Goal: Task Accomplishment & Management: Manage account settings

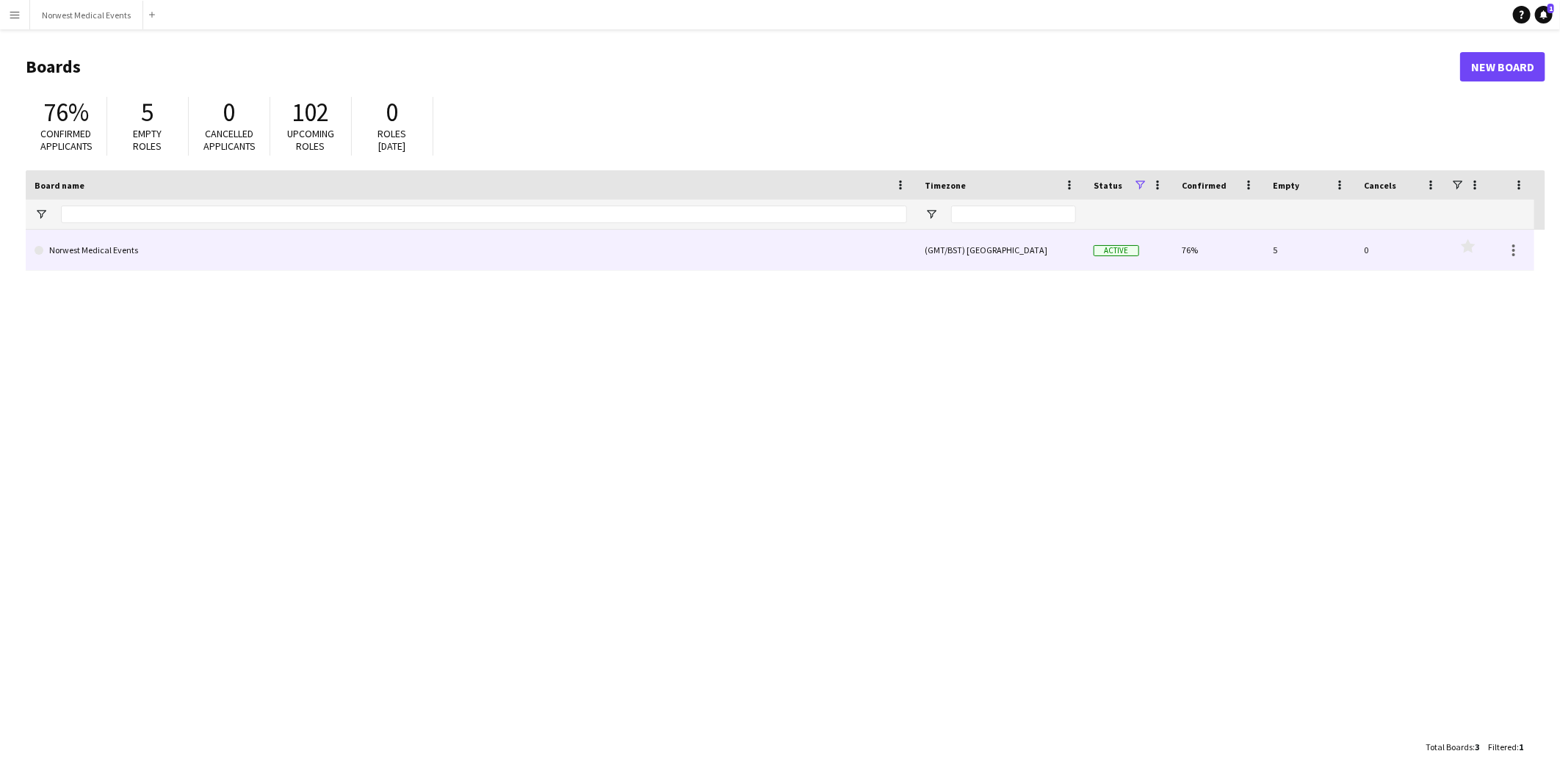
click at [217, 261] on link "Norwest Medical Events" at bounding box center [471, 251] width 872 height 41
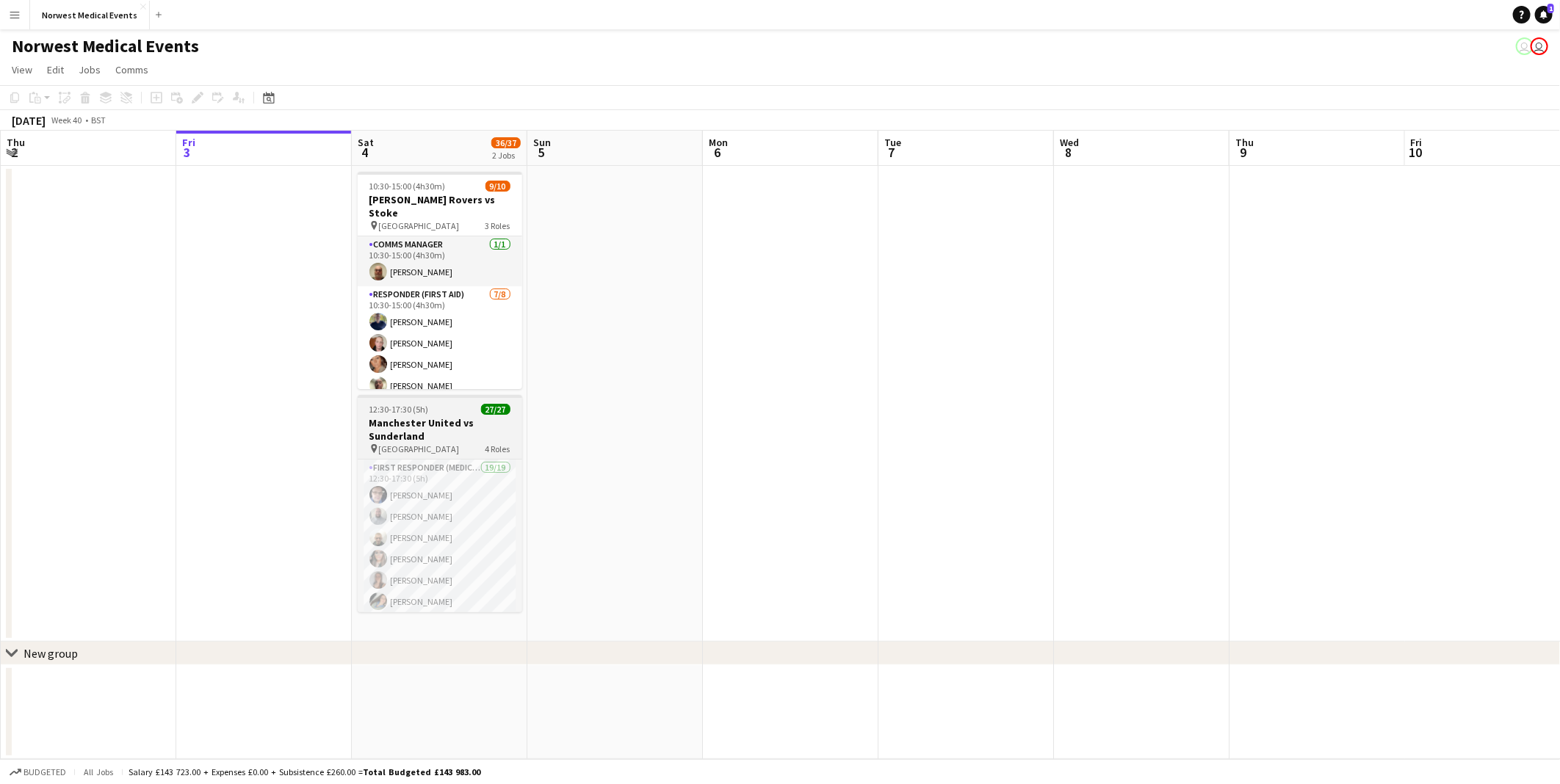
scroll to position [537, 0]
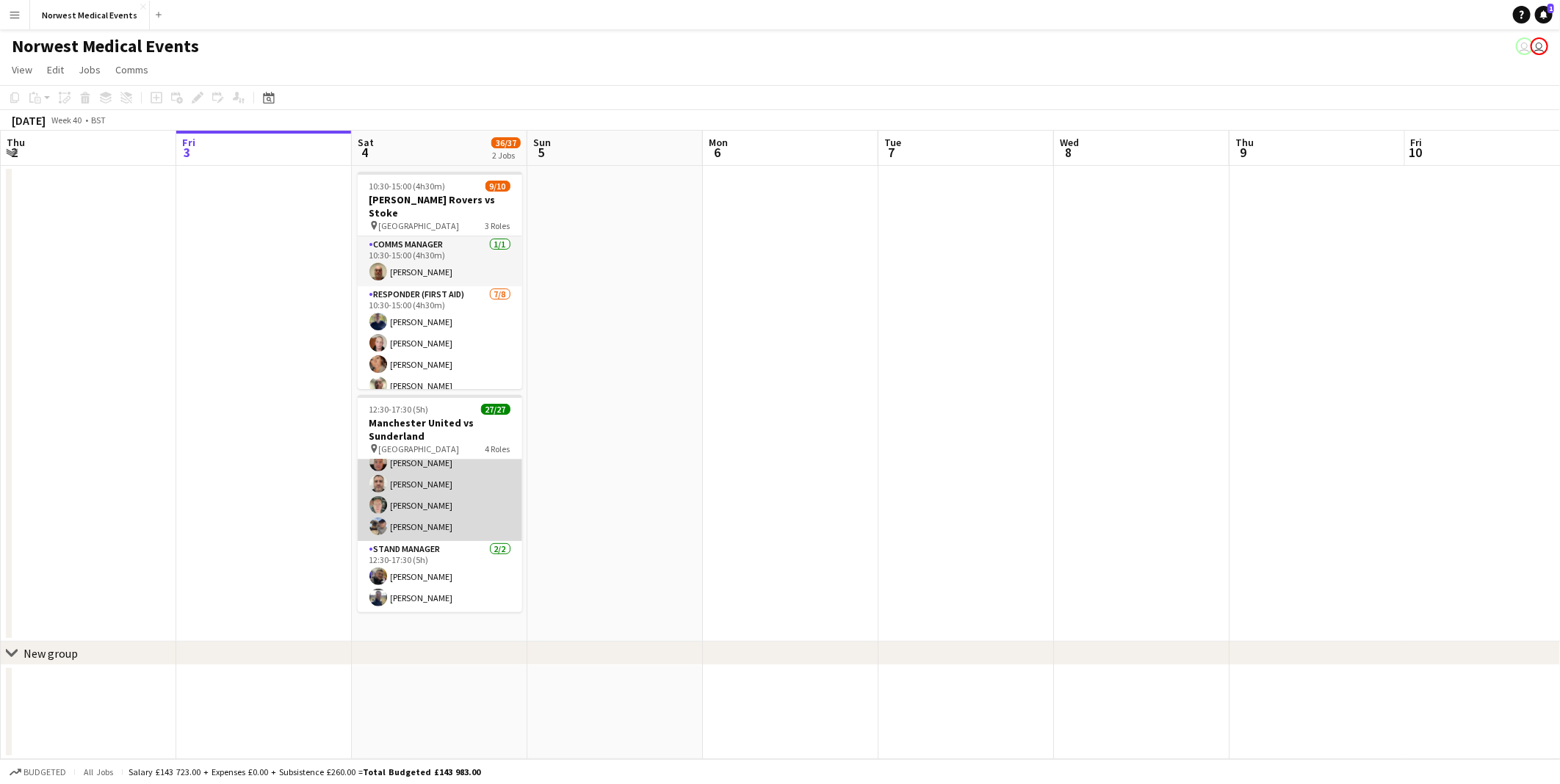
click at [454, 512] on app-card-role "Senior Responder (FREC 4 or Above) 5/5 12:30-17:30 (5h) Chloe Webster Jack Dunn…" at bounding box center [439, 474] width 164 height 135
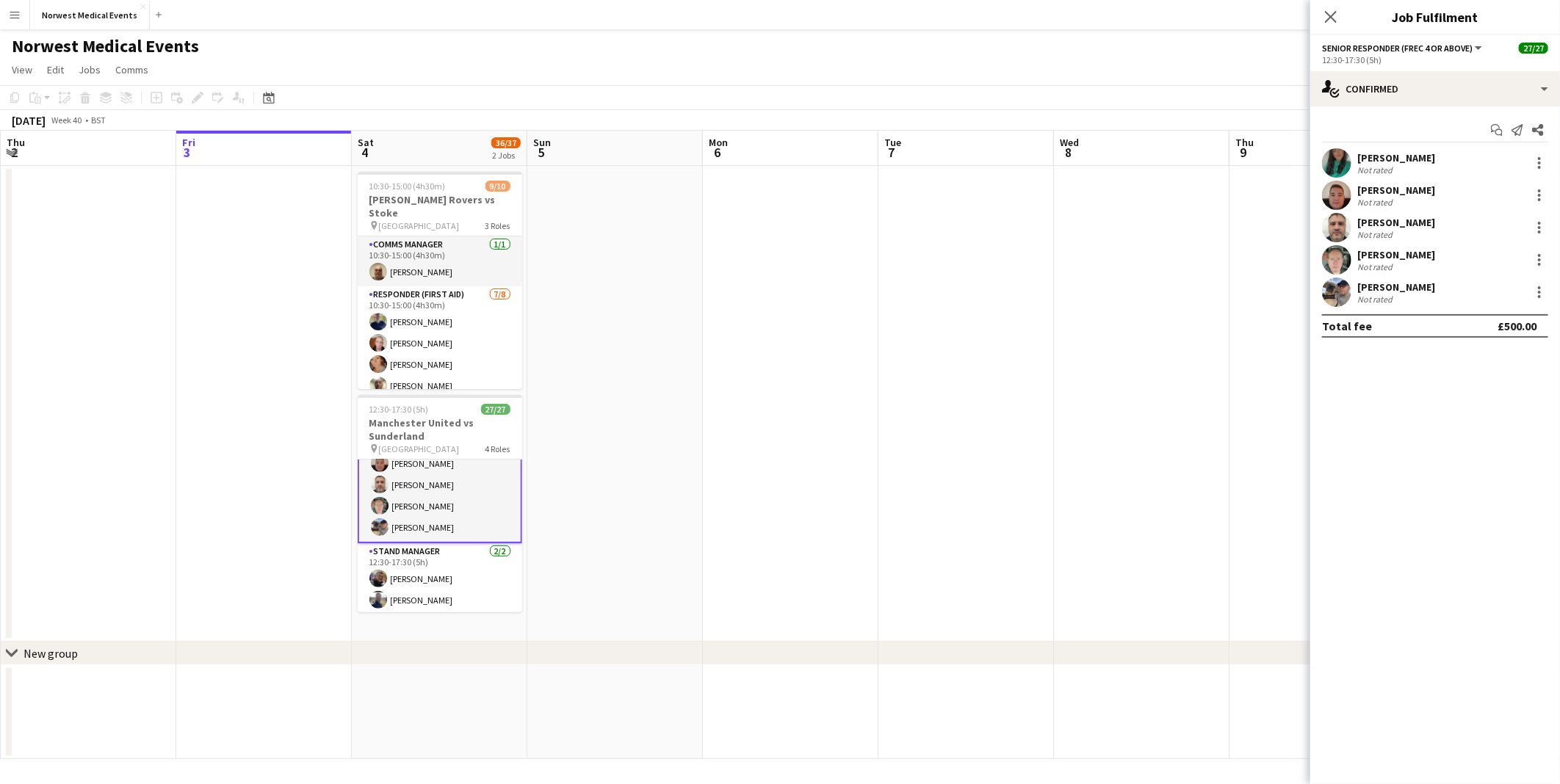
scroll to position [538, 0]
click at [1386, 88] on div "single-neutral-actions-check-2 Confirmed" at bounding box center [1435, 89] width 250 height 35
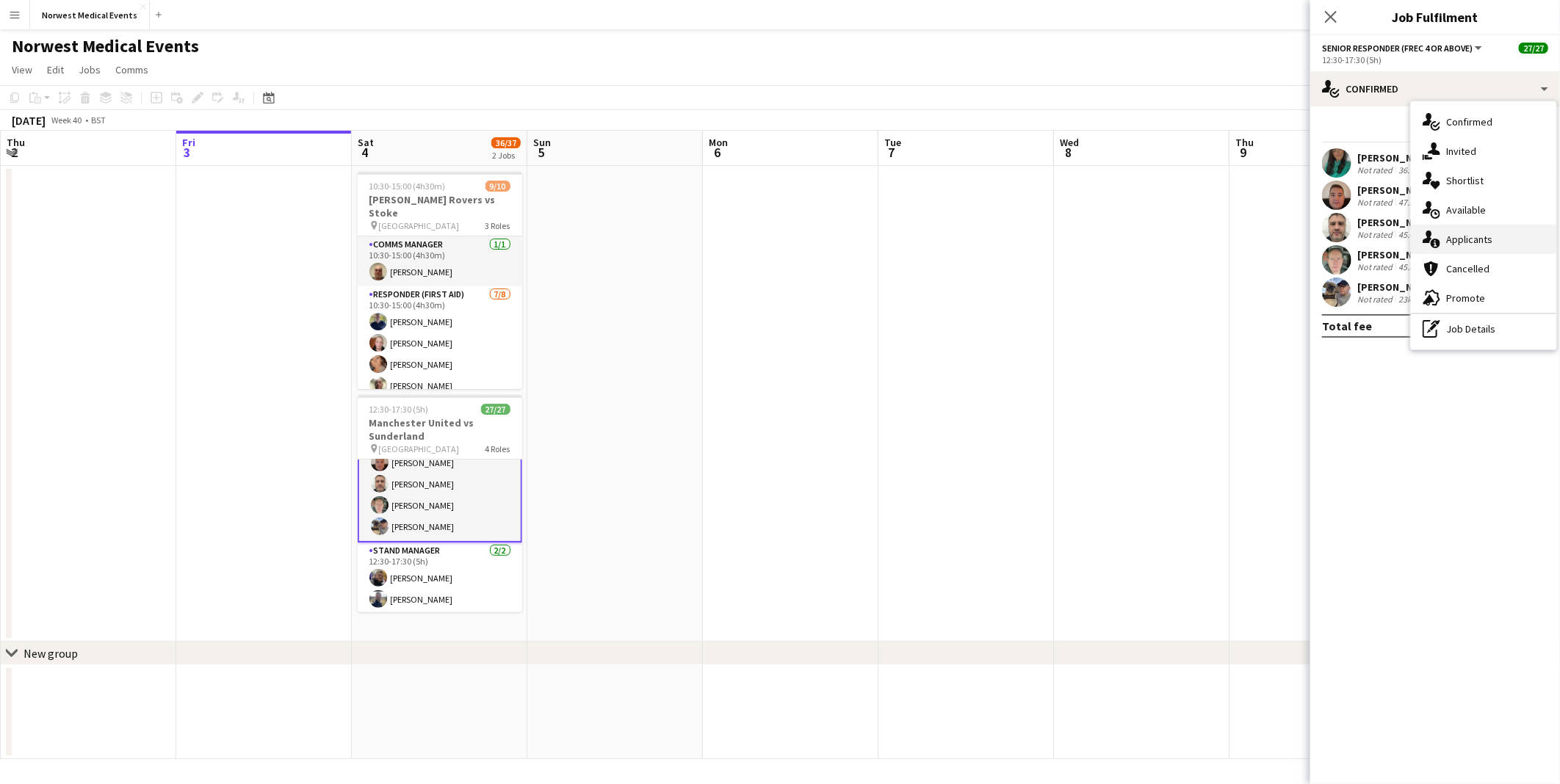
click at [1452, 237] on span "Applicants" at bounding box center [1469, 239] width 46 height 13
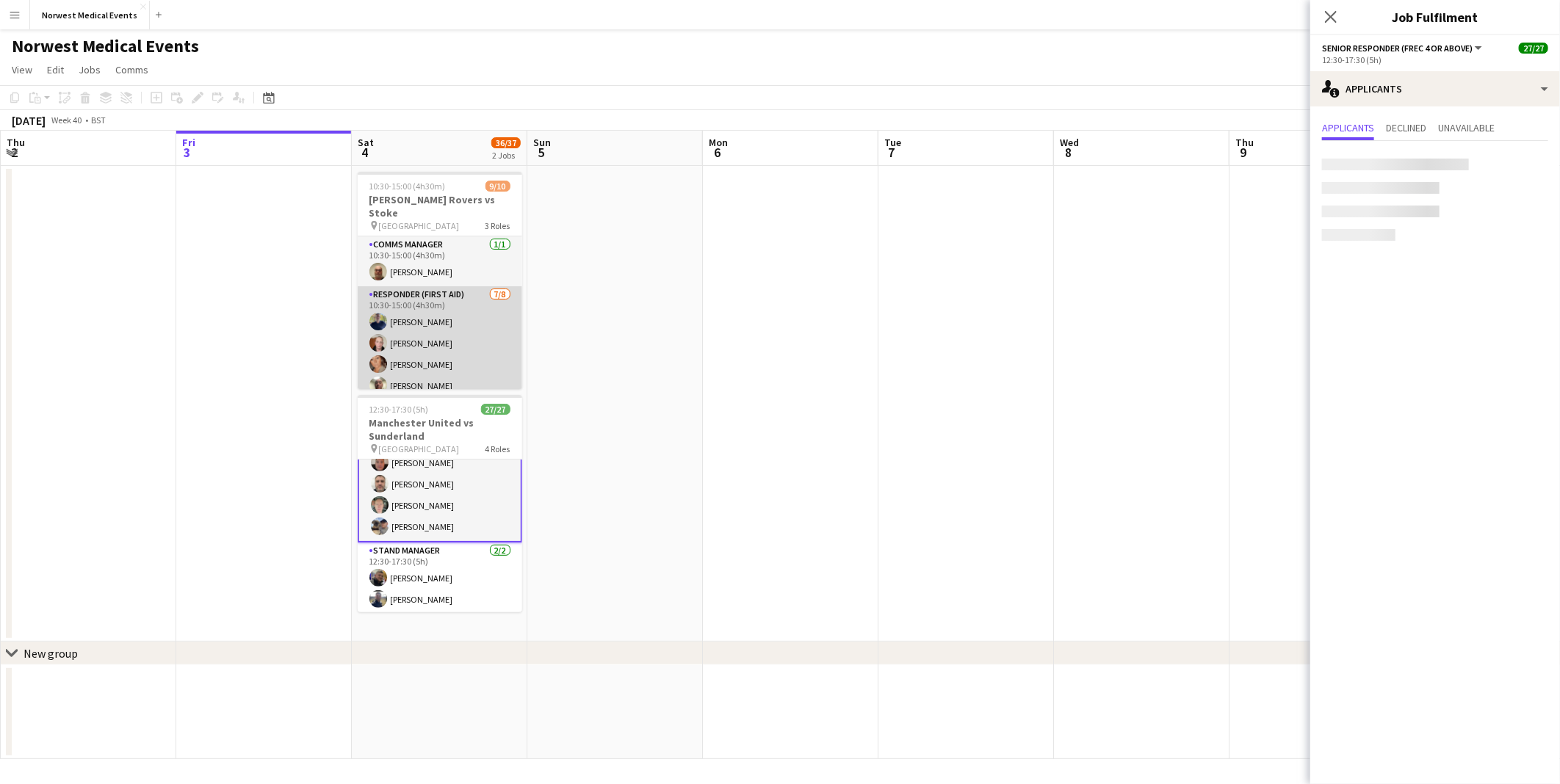
click at [446, 338] on app-card-role "Responder (First Aid) 7/8 10:30-15:00 (4h30m) Paul Walmsley Doug Black Debie Wa…" at bounding box center [439, 385] width 164 height 199
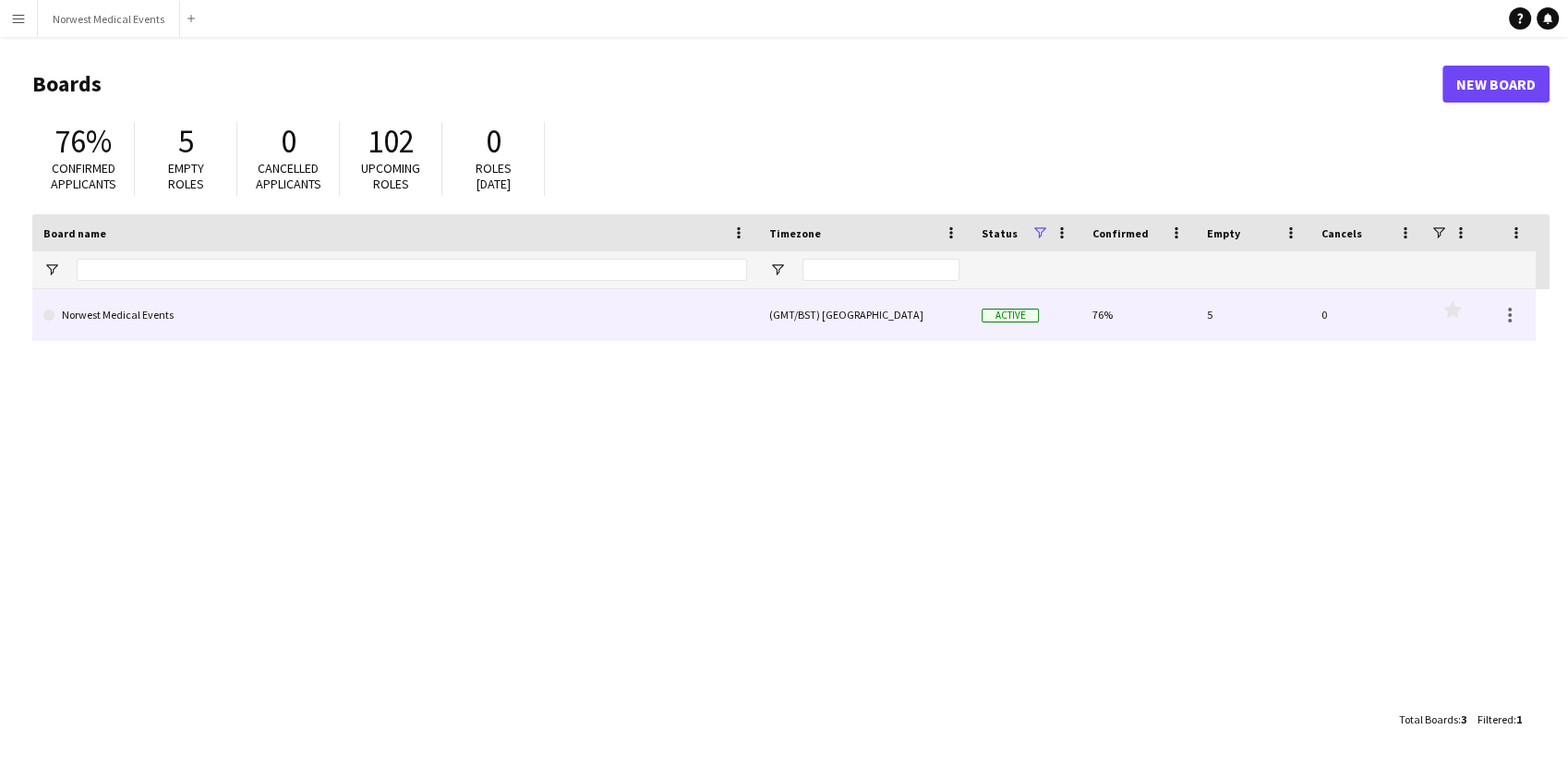
click at [345, 321] on link "Norwest Medical Events" at bounding box center [395, 315] width 703 height 51
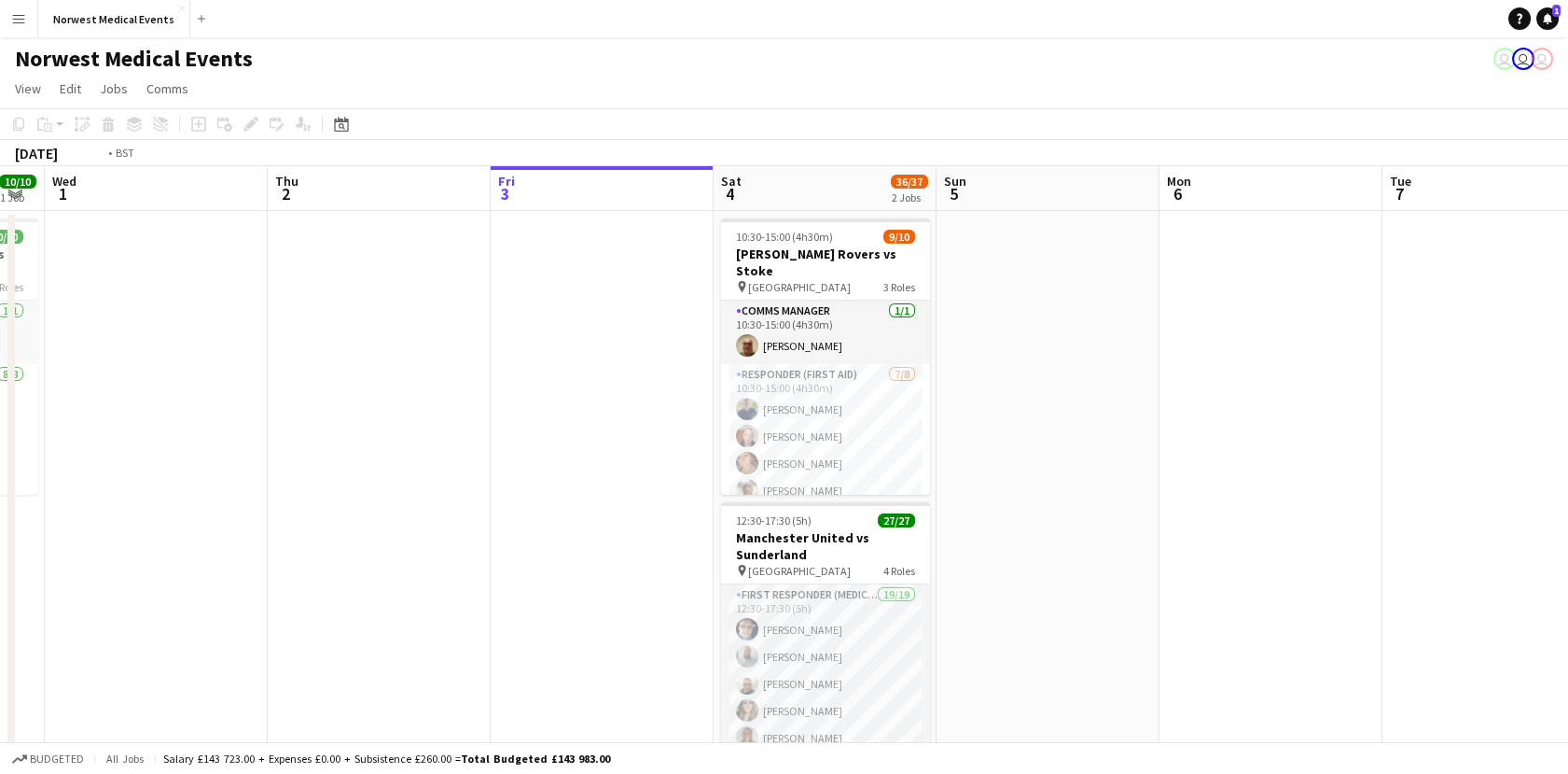
scroll to position [0, 543]
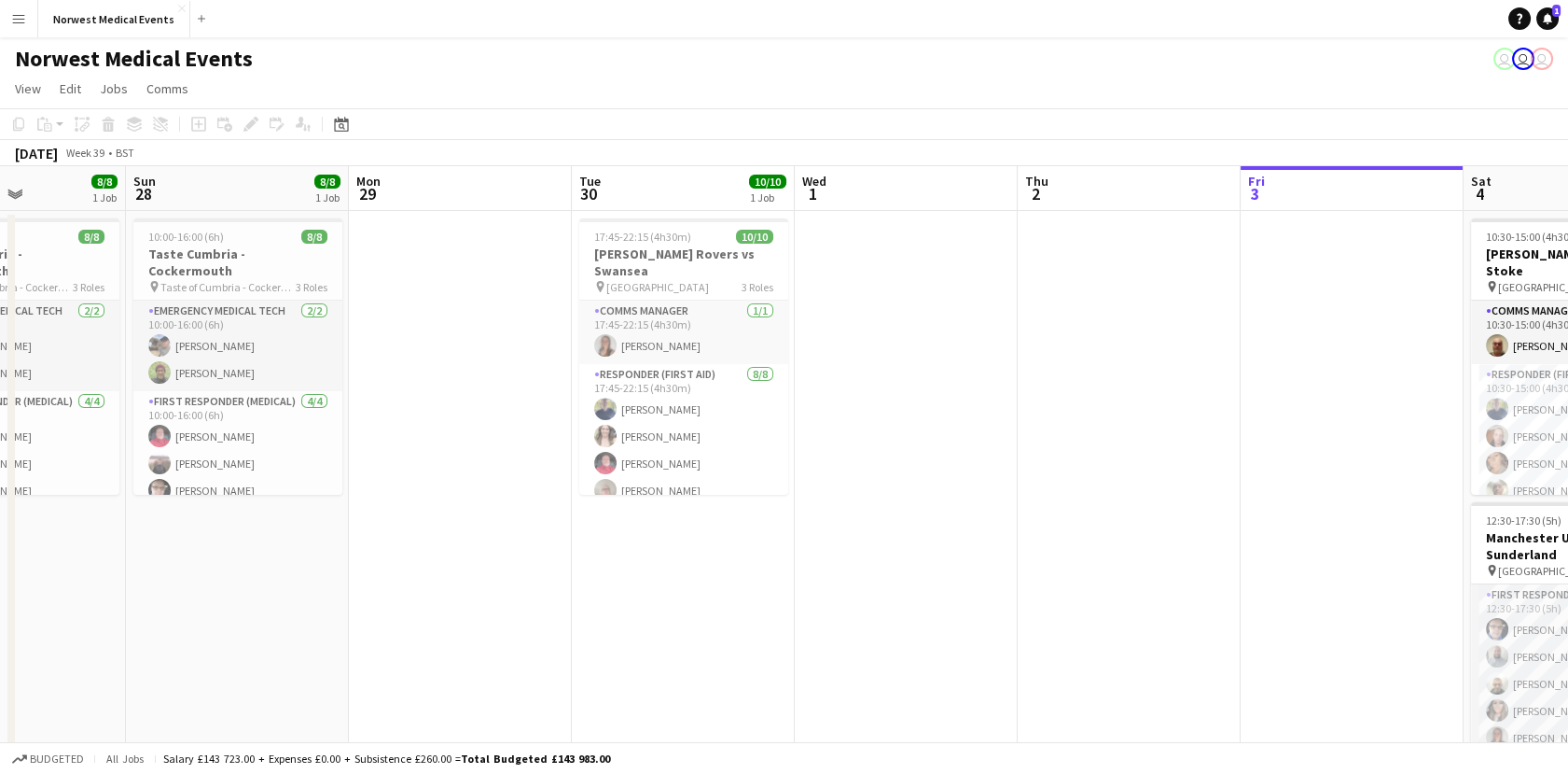
drag, startPoint x: 335, startPoint y: 327, endPoint x: 1348, endPoint y: 297, distance: 1013.4
click at [1348, 297] on app-calendar-viewport "Thu 25 Fri 26 Sat 27 8/8 1 Job Sun 28 8/8 1 Job Mon 29 Tue 30 10/10 1 Job Wed 1…" at bounding box center [784, 533] width 1568 height 735
click at [718, 242] on div "17:45-22:15 (4h30m) 10/10" at bounding box center [683, 237] width 209 height 14
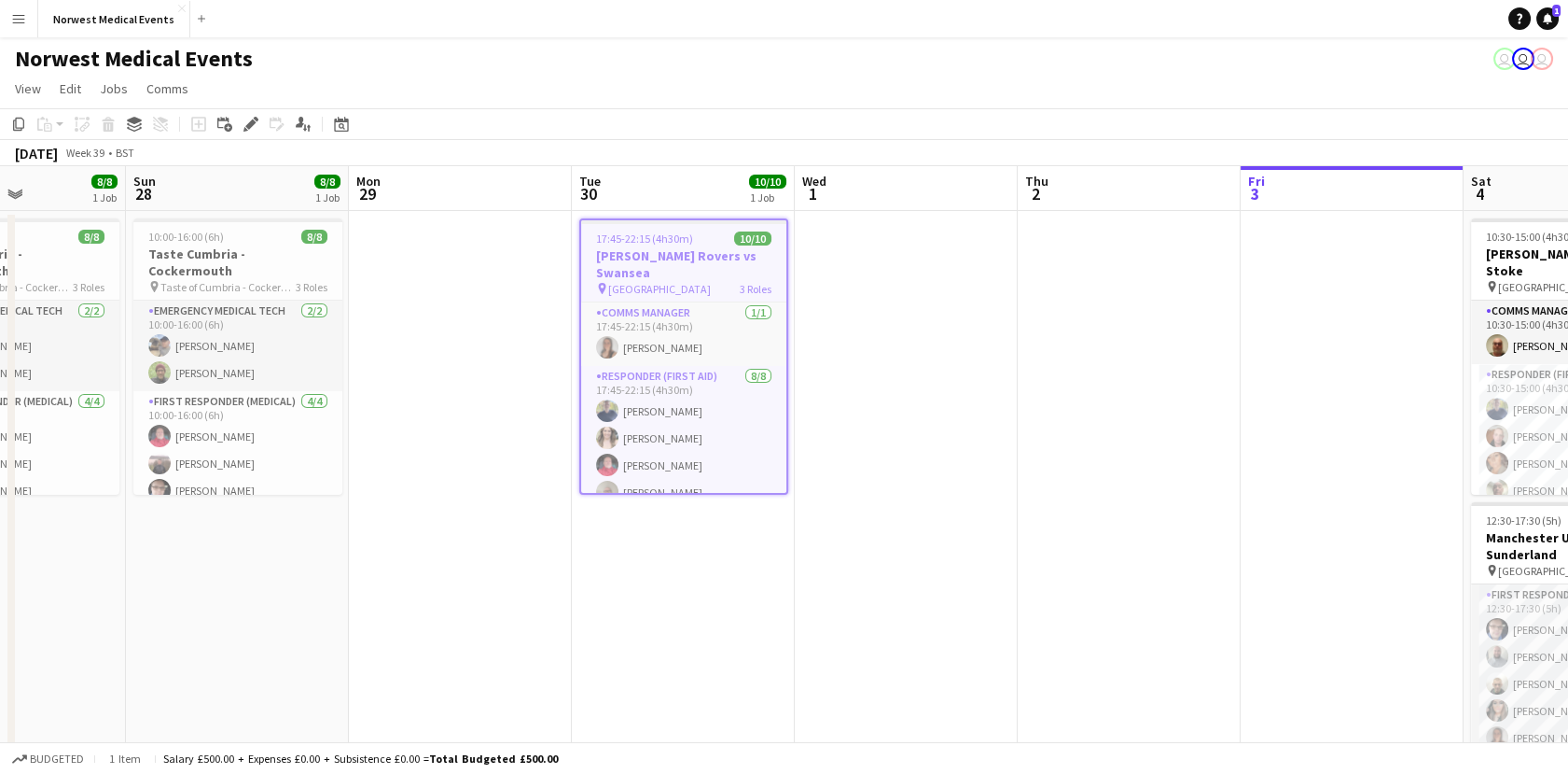
click at [718, 242] on div "17:45-22:15 (4h30m) 10/10" at bounding box center [684, 239] width 206 height 14
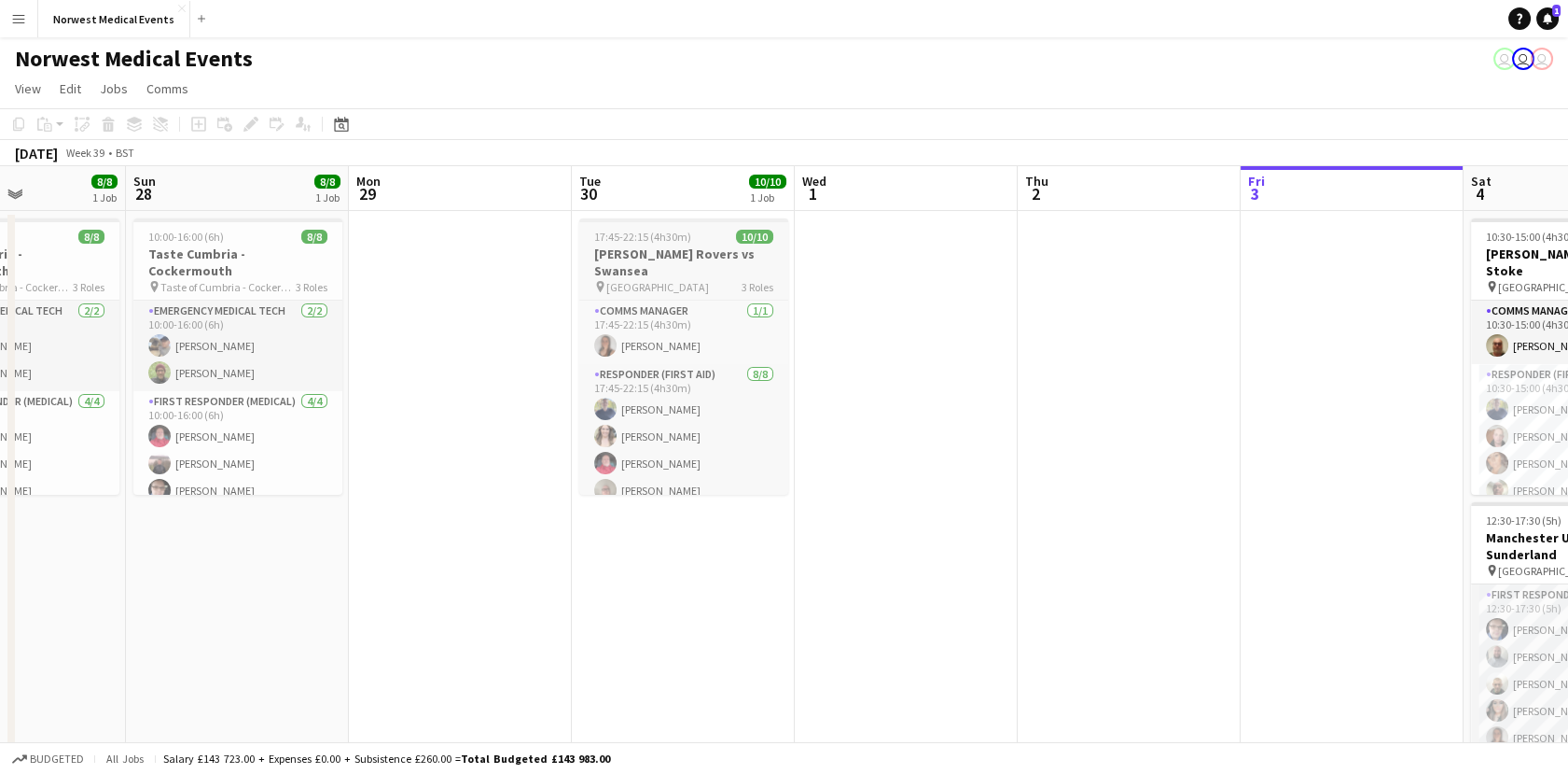
click at [718, 242] on div "17:45-22:15 (4h30m) 10/10" at bounding box center [683, 237] width 209 height 14
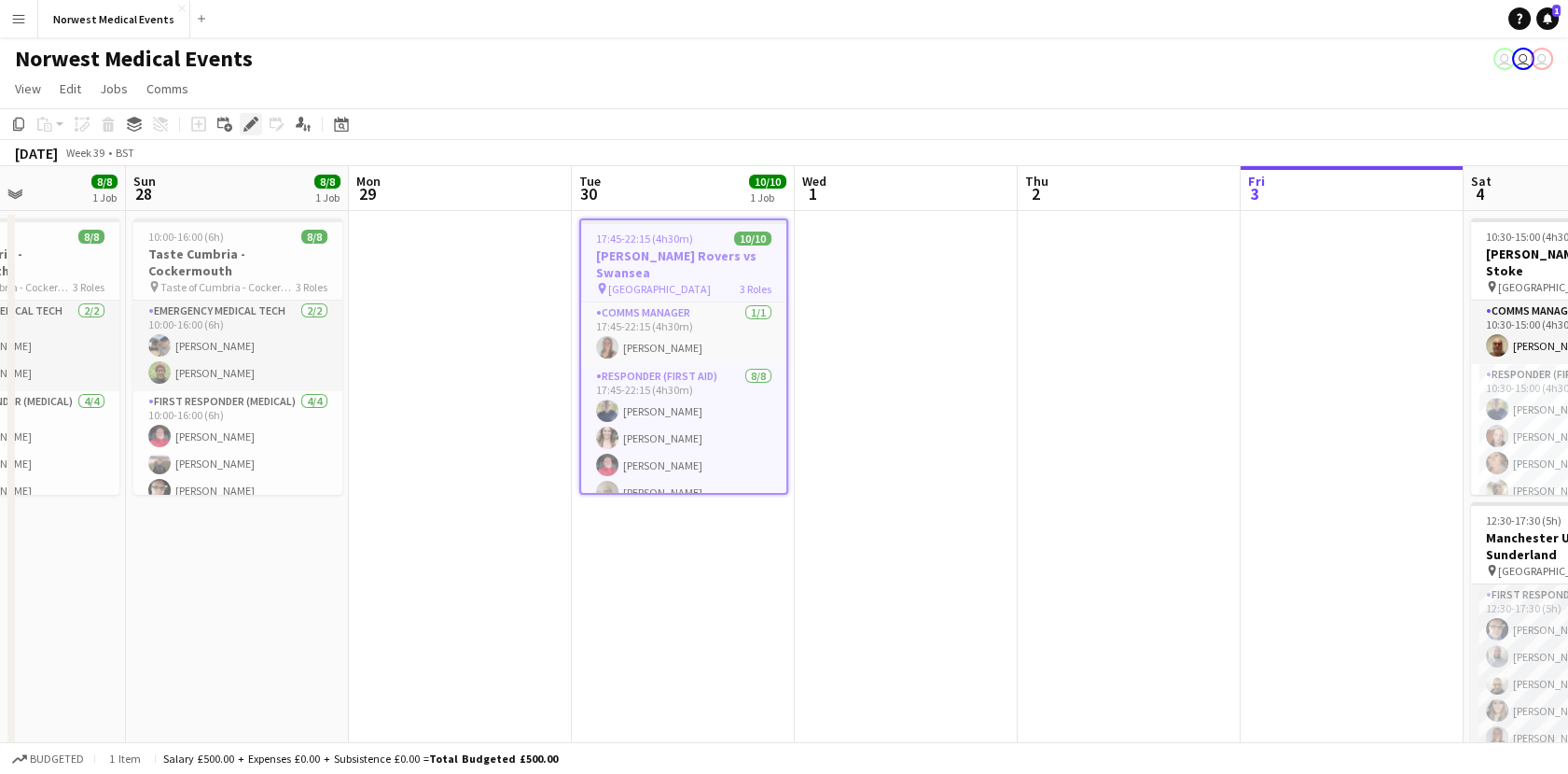
click at [244, 122] on icon "Edit" at bounding box center [251, 124] width 15 height 15
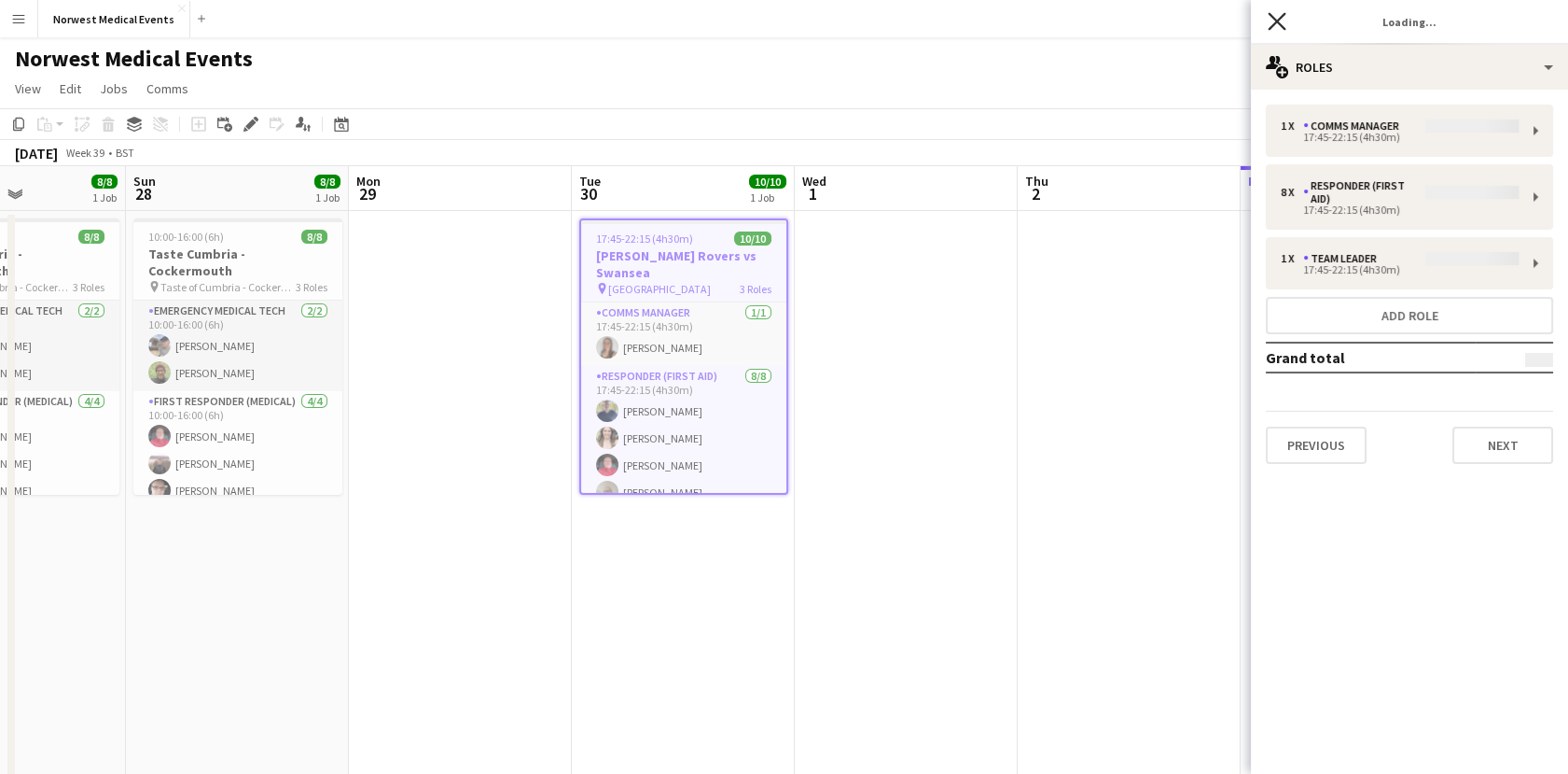
click at [1275, 23] on icon at bounding box center [1277, 21] width 18 height 18
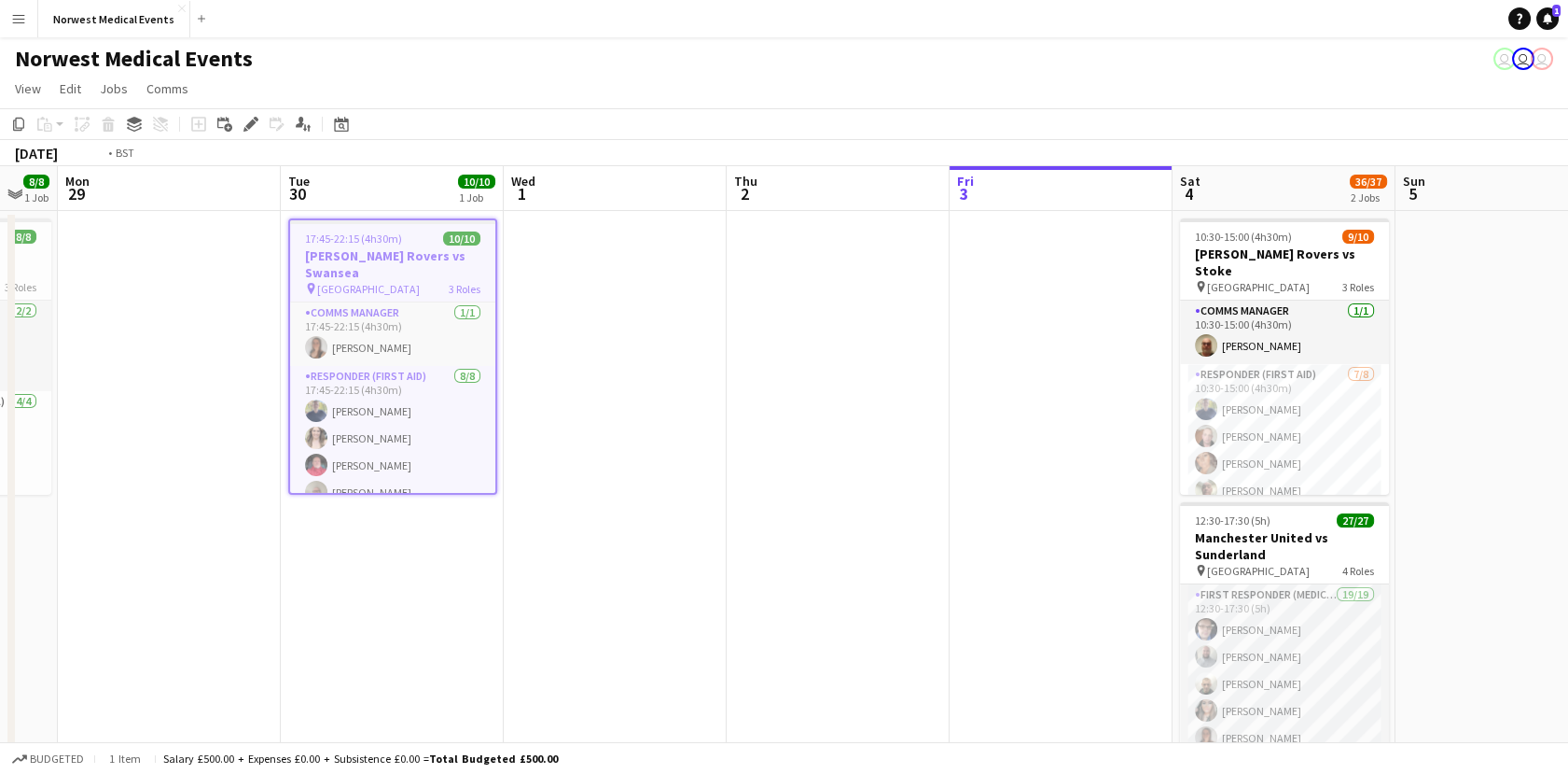
scroll to position [0, 532]
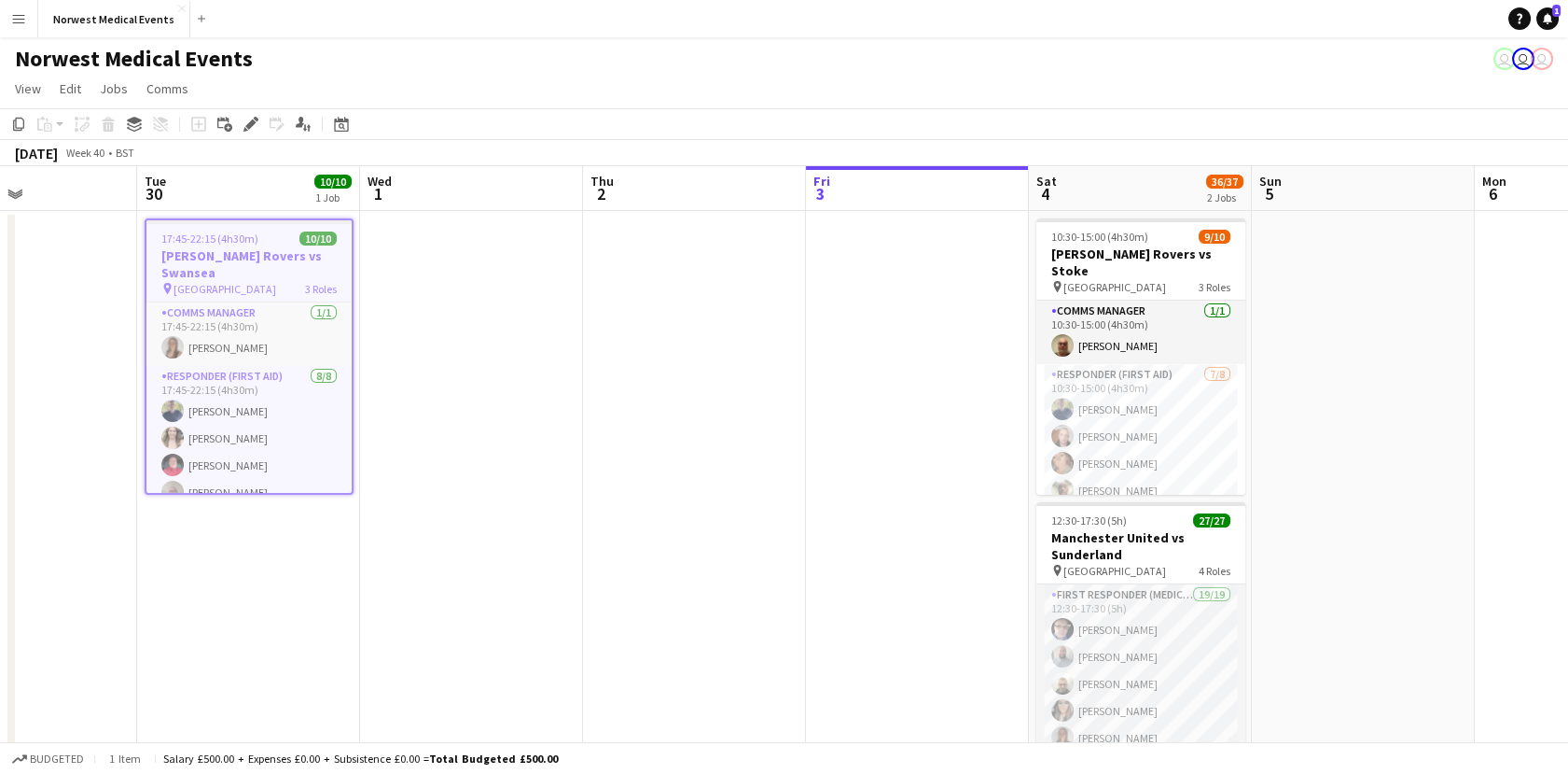
drag, startPoint x: 1097, startPoint y: 421, endPoint x: 663, endPoint y: 442, distance: 434.5
click at [663, 442] on app-calendar-viewport "Sat 27 8/8 1 Job Sun 28 8/8 1 Job Mon 29 Tue 30 10/10 1 Job Wed 1 Thu 2 Fri 3 S…" at bounding box center [784, 533] width 1568 height 735
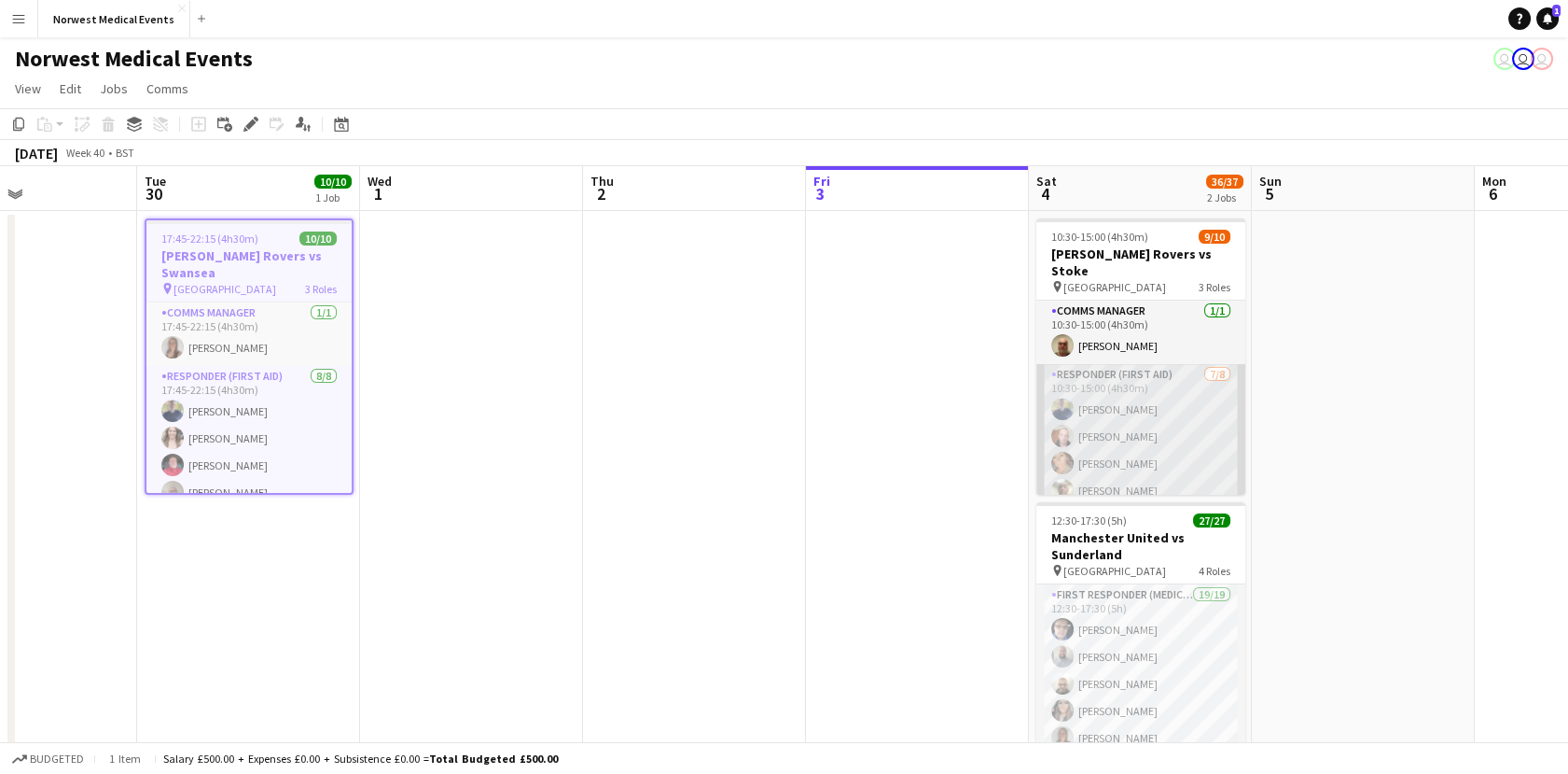
scroll to position [169, 0]
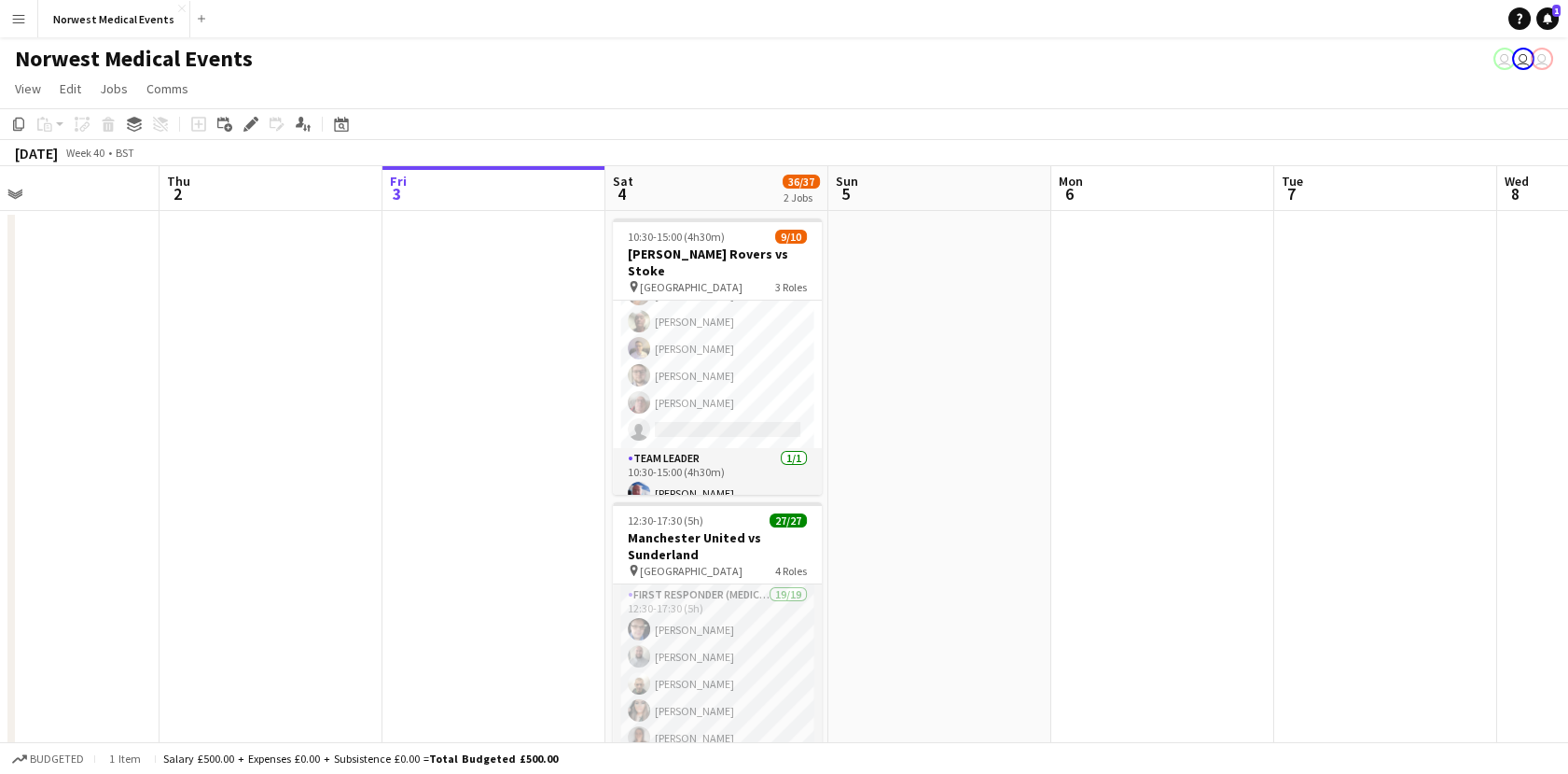
drag, startPoint x: 1328, startPoint y: 576, endPoint x: 906, endPoint y: 553, distance: 422.6
click at [906, 553] on app-calendar-viewport "Sat 27 8/8 1 Job Sun 28 8/8 1 Job Mon 29 Tue 30 10/10 1 Job Wed 1 Thu 2 Fri 3 S…" at bounding box center [784, 533] width 1568 height 735
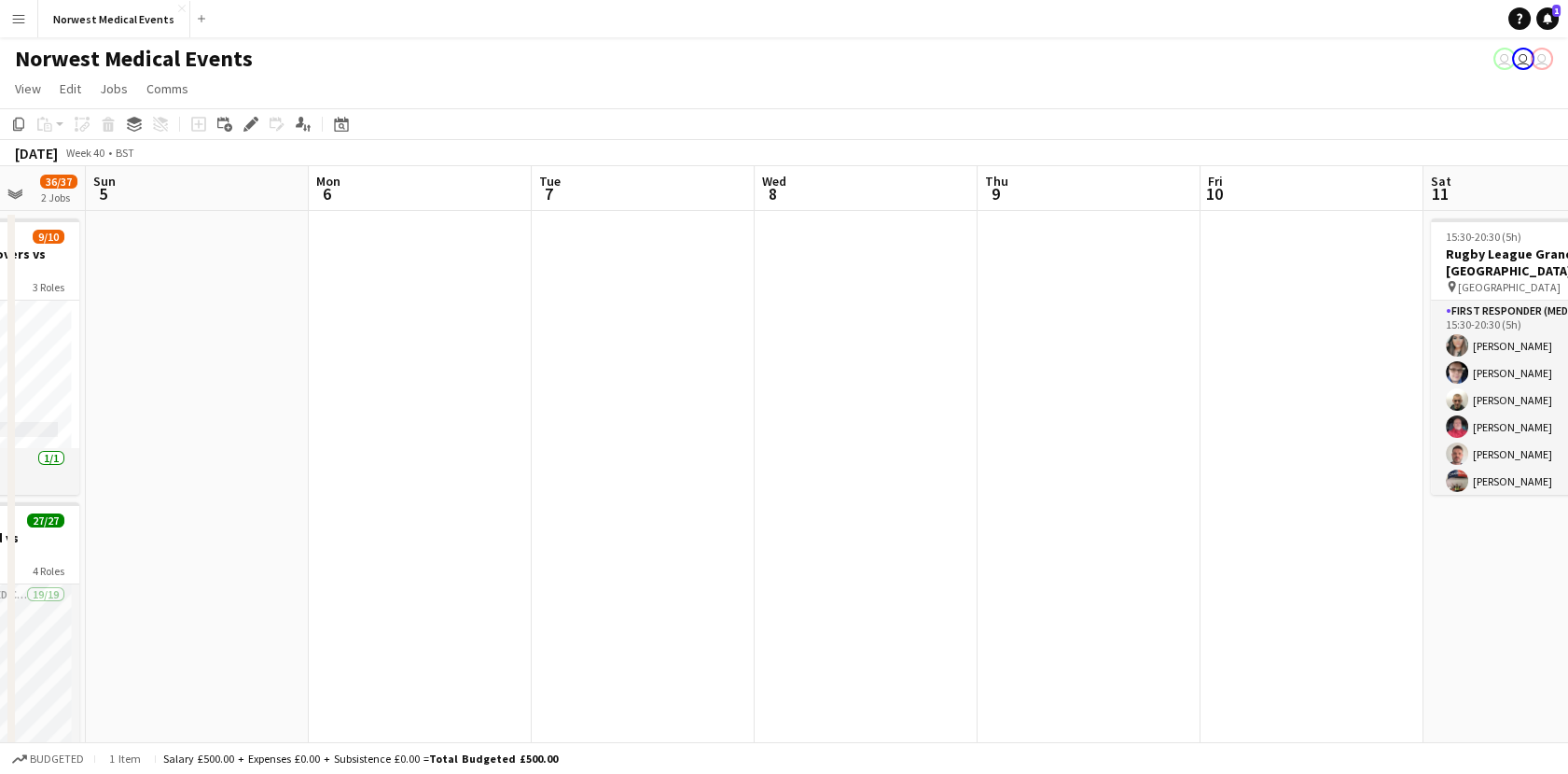
drag, startPoint x: 605, startPoint y: 436, endPoint x: 363, endPoint y: 421, distance: 242.5
click at [363, 421] on app-calendar-viewport "Wed 1 Thu 2 Fri 3 Sat 4 36/37 2 Jobs Sun 5 Mon 6 Tue 7 Wed 8 Thu 9 Fri 10 Sat 1…" at bounding box center [784, 533] width 1568 height 735
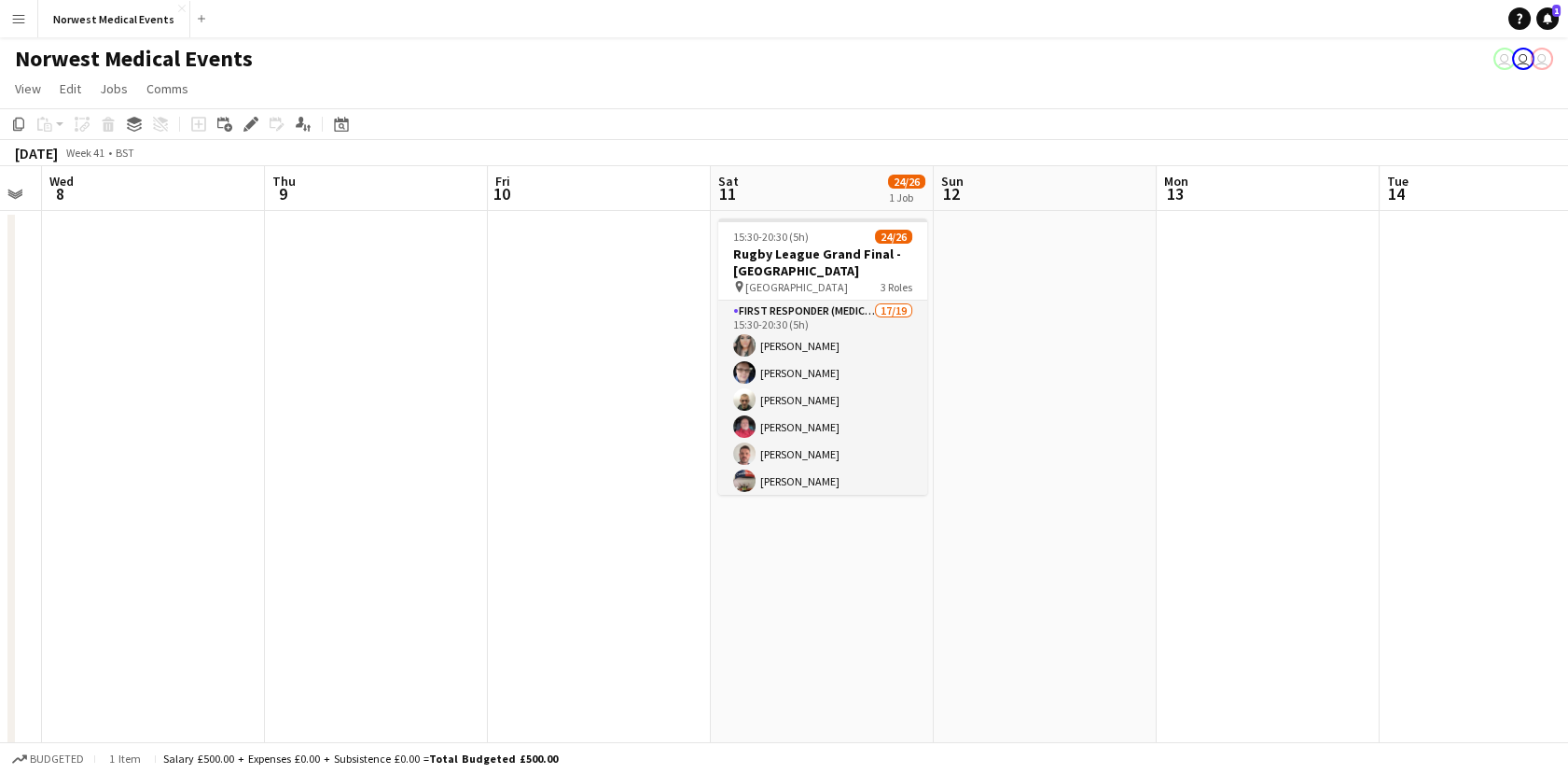
drag, startPoint x: 1106, startPoint y: 519, endPoint x: 392, endPoint y: 421, distance: 720.7
click at [392, 421] on app-calendar-viewport "Sun 5 Mon 6 Tue 7 Wed 8 Thu 9 Fri 10 Sat 11 24/26 1 Job Sun 12 Mon 13 Tue 14 We…" at bounding box center [784, 533] width 1568 height 735
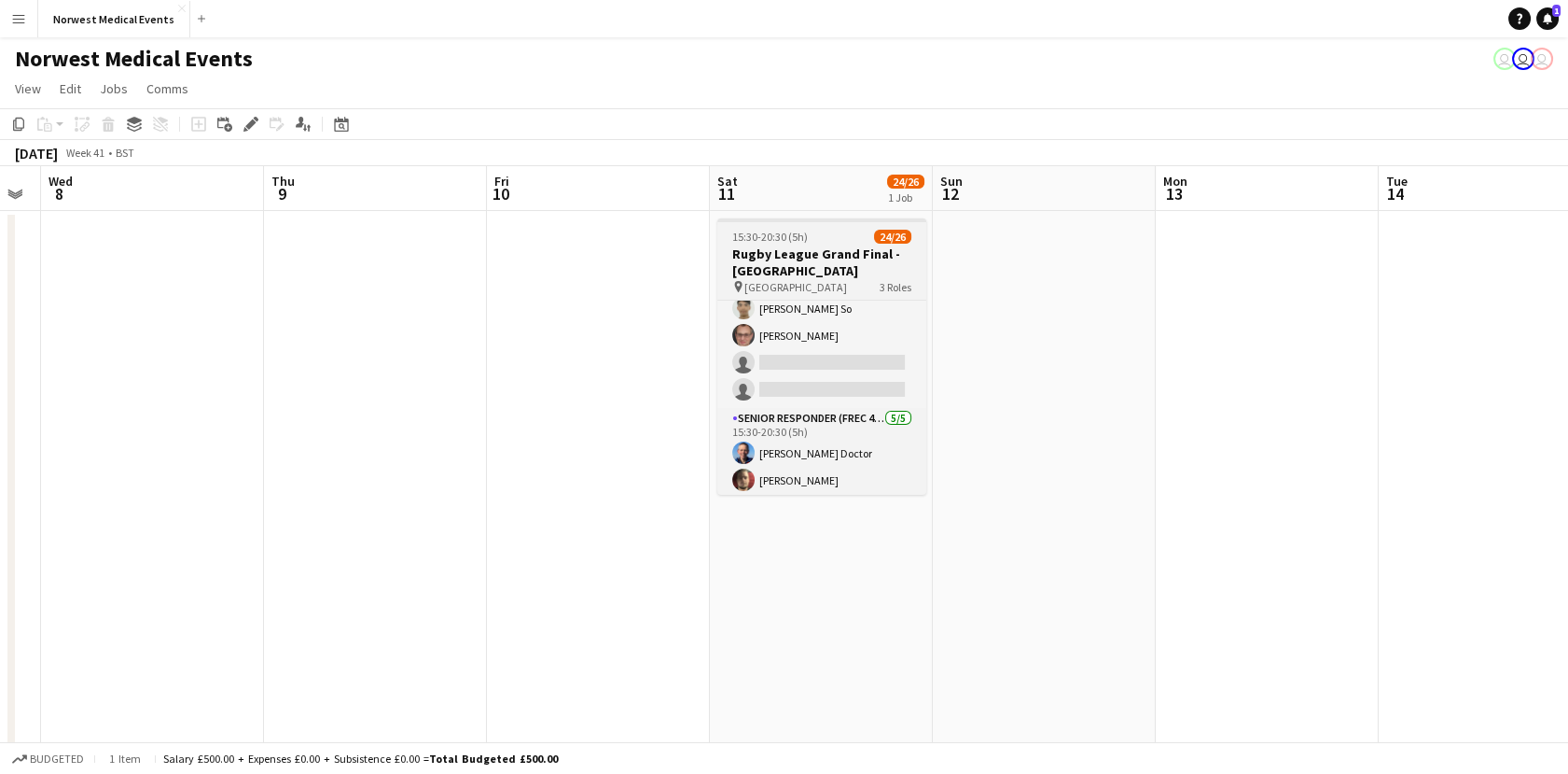
scroll to position [392, 0]
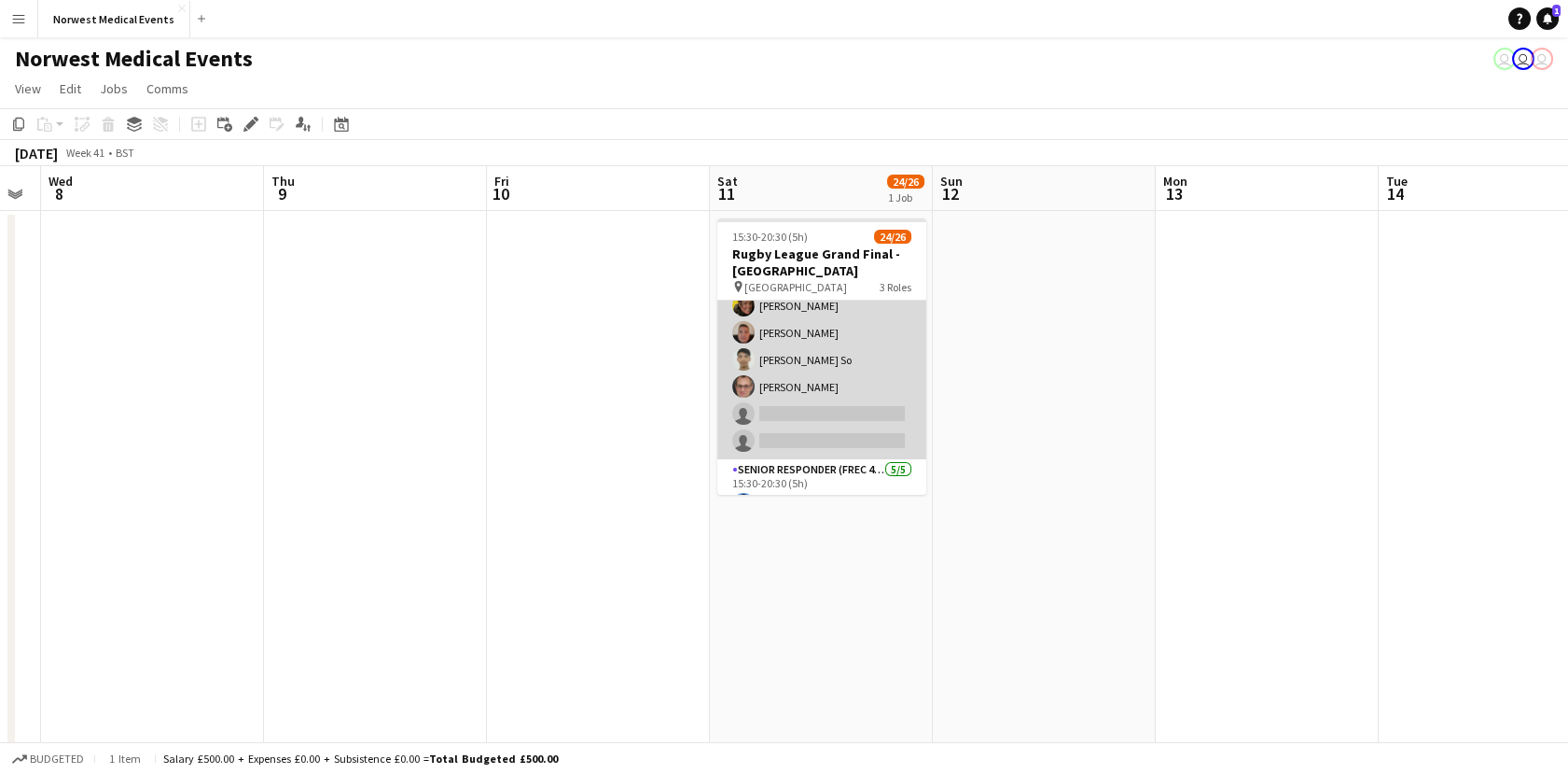
click at [861, 385] on app-card-role "First Responder (Medical) 17/19 15:30-20:30 (5h) [PERSON_NAME] [PERSON_NAME] [P…" at bounding box center [821, 183] width 209 height 550
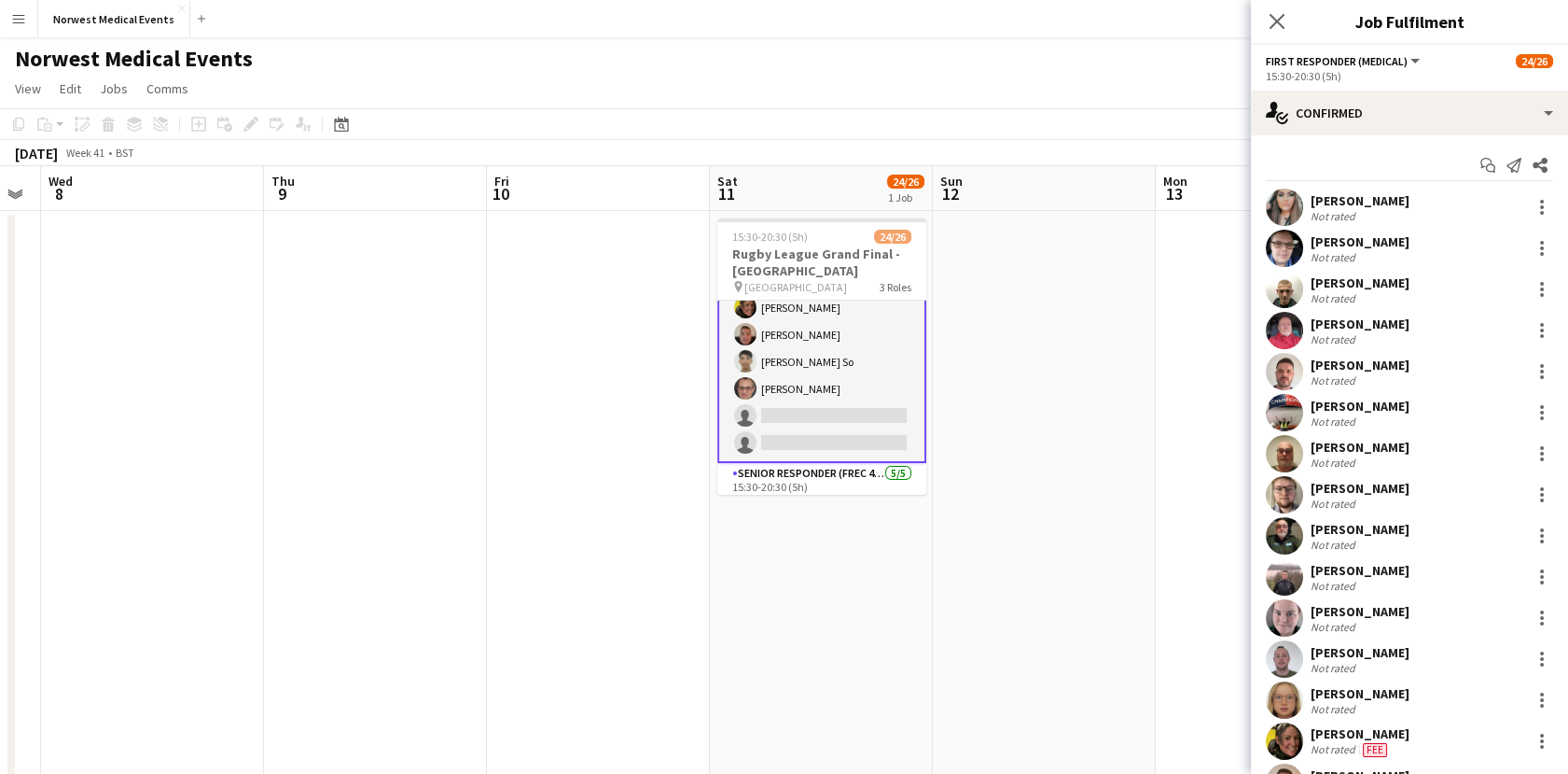
scroll to position [393, 0]
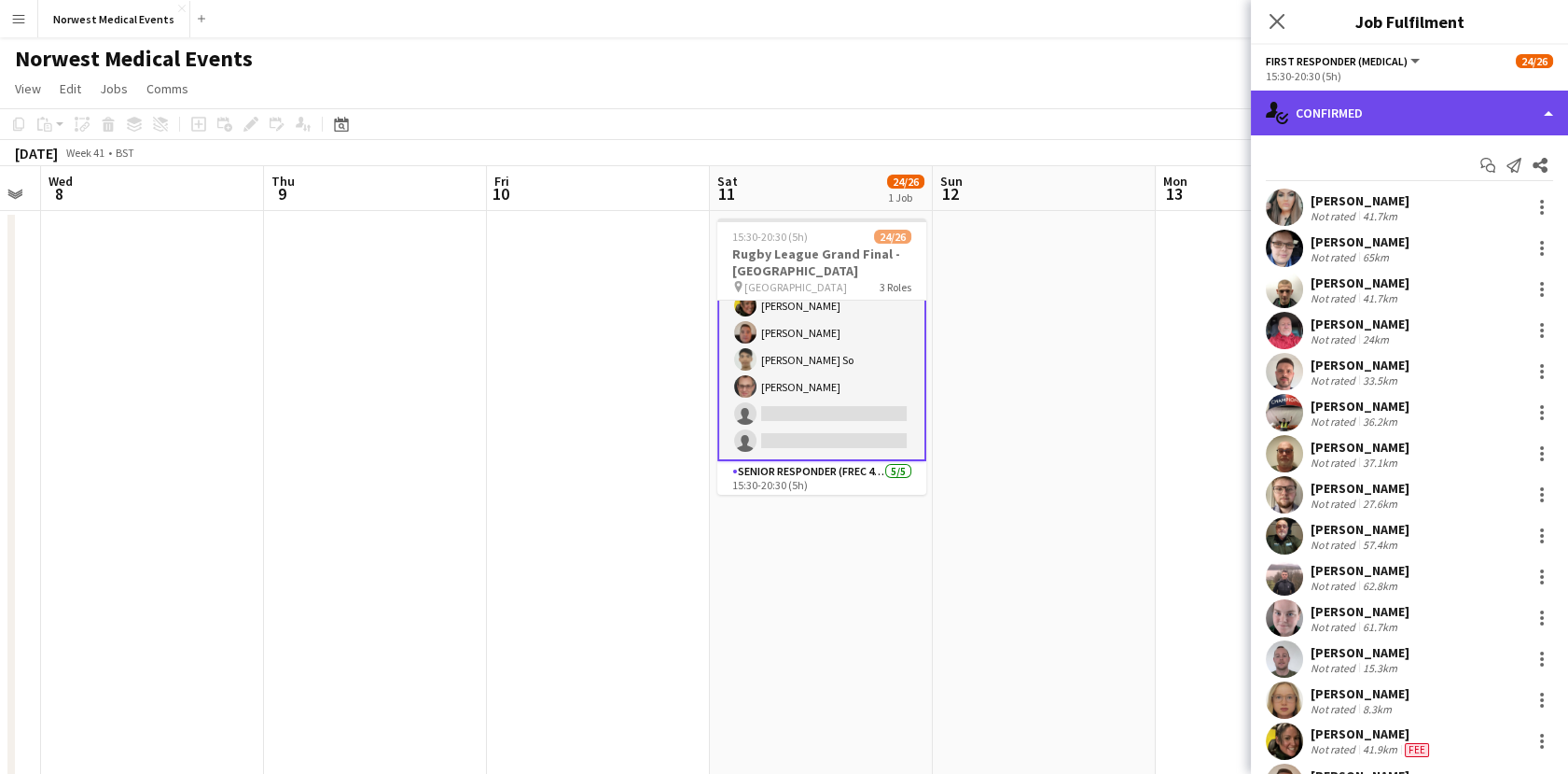
click at [1370, 114] on div "single-neutral-actions-check-2 Confirmed" at bounding box center [1409, 113] width 317 height 45
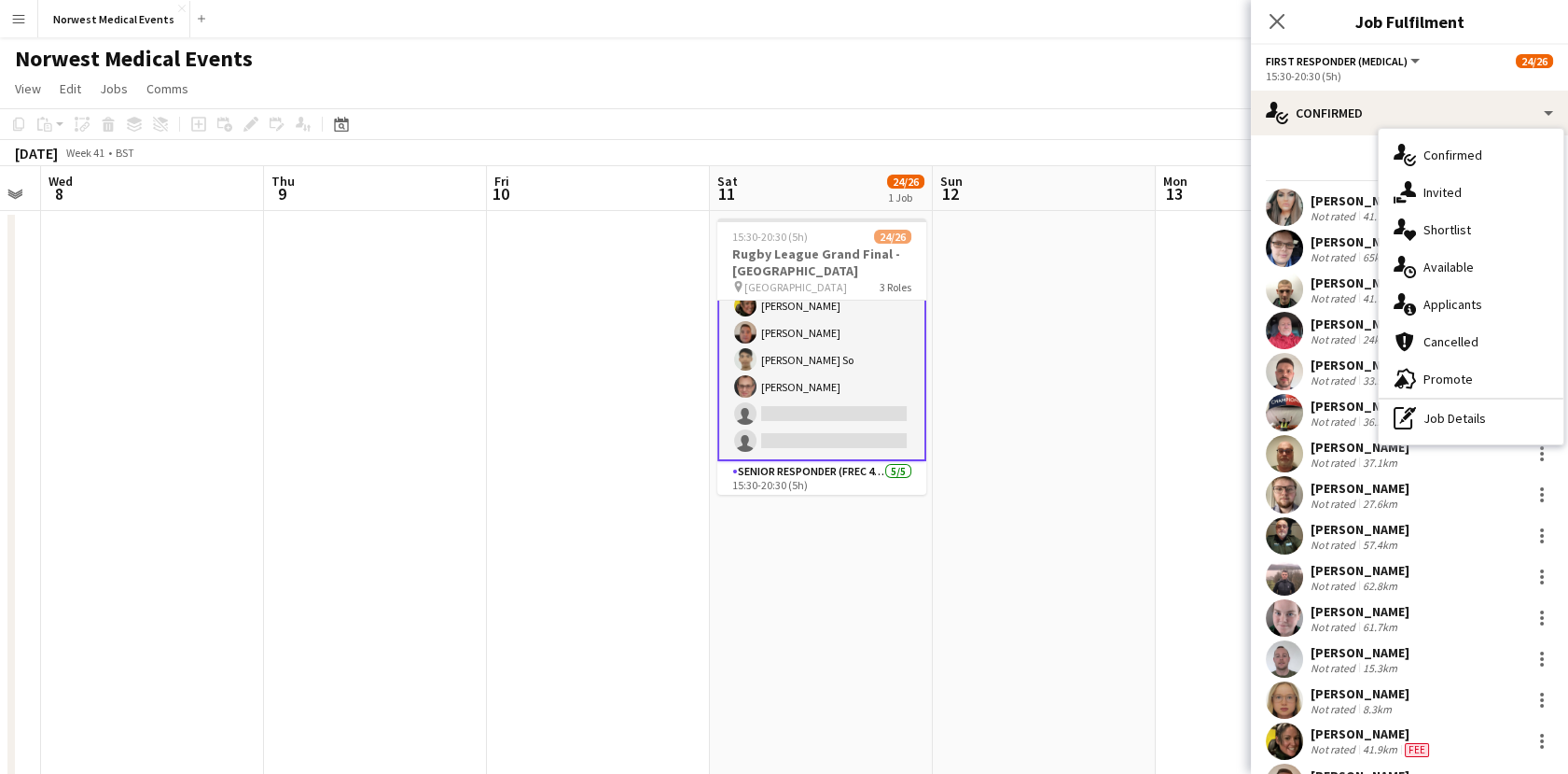
drag, startPoint x: 1455, startPoint y: 309, endPoint x: 1504, endPoint y: 253, distance: 74.4
click at [1455, 294] on div "single-neutral-actions-information Applicants" at bounding box center [1470, 304] width 185 height 37
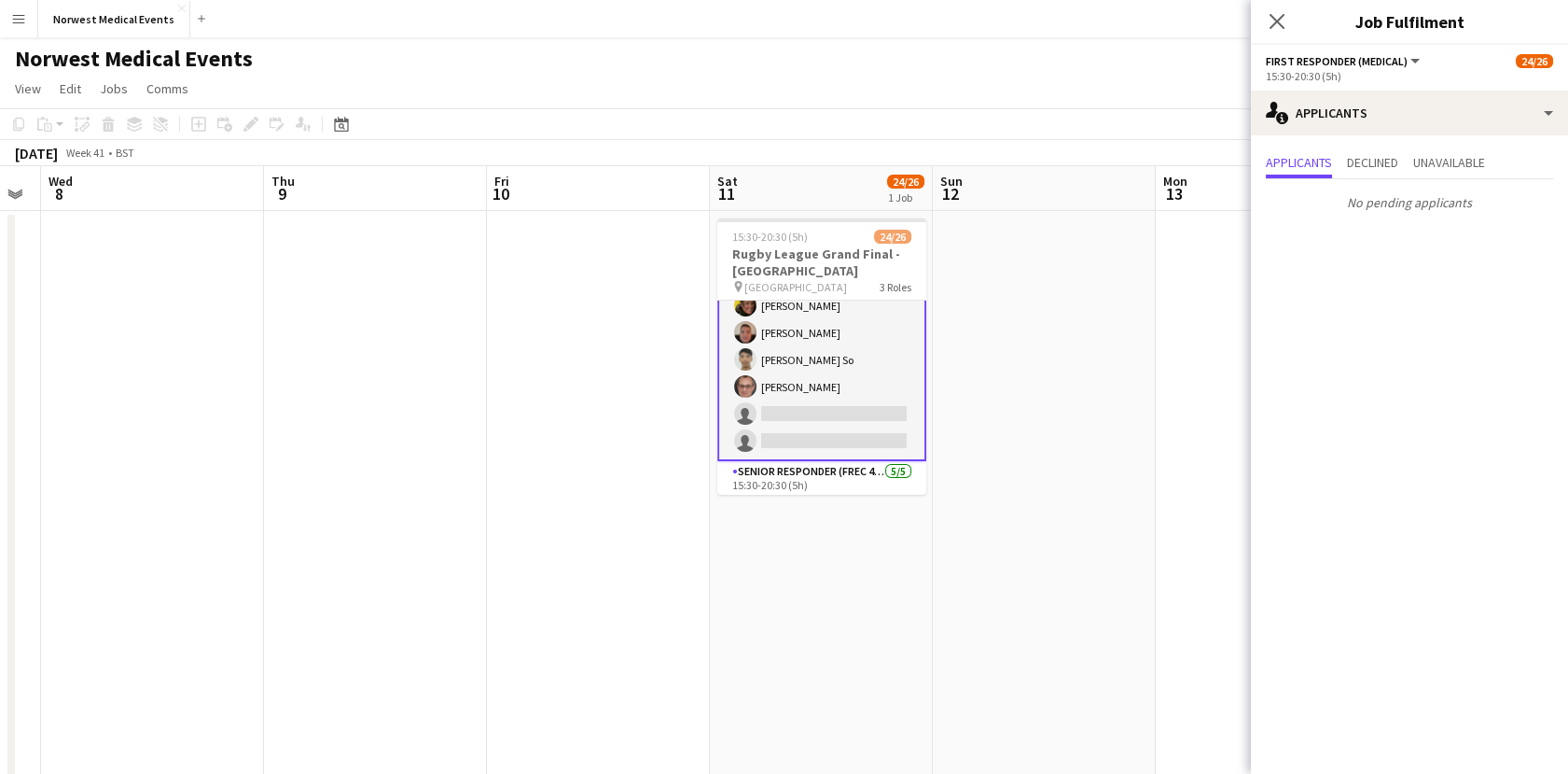
click at [818, 392] on app-card-role "First Responder (Medical) 17/19 15:30-20:30 (5h) [PERSON_NAME] [PERSON_NAME] [P…" at bounding box center [821, 184] width 209 height 554
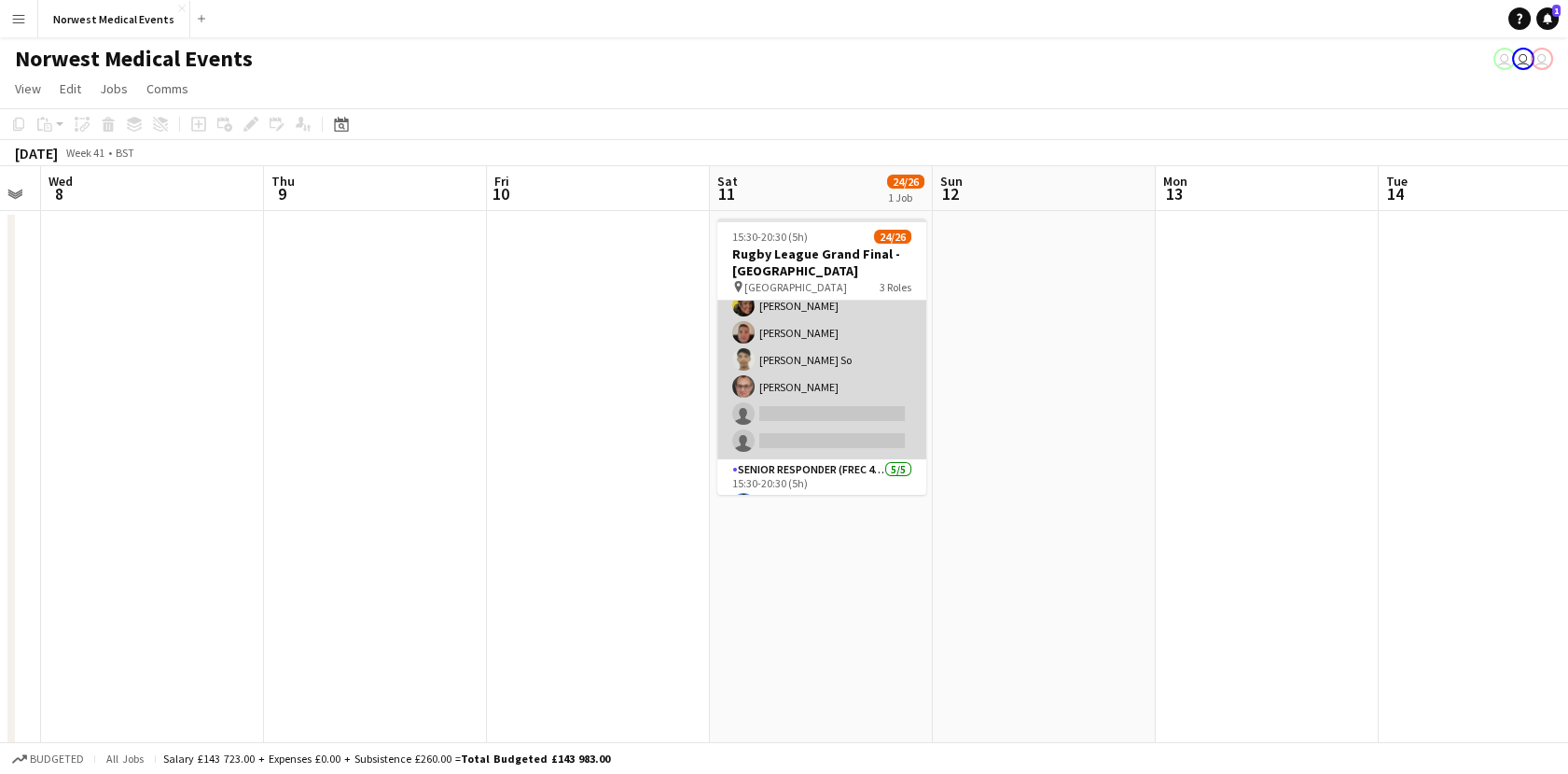
click at [818, 392] on app-card-role "First Responder (Medical) 17/19 15:30-20:30 (5h) [PERSON_NAME] [PERSON_NAME] [P…" at bounding box center [821, 183] width 209 height 550
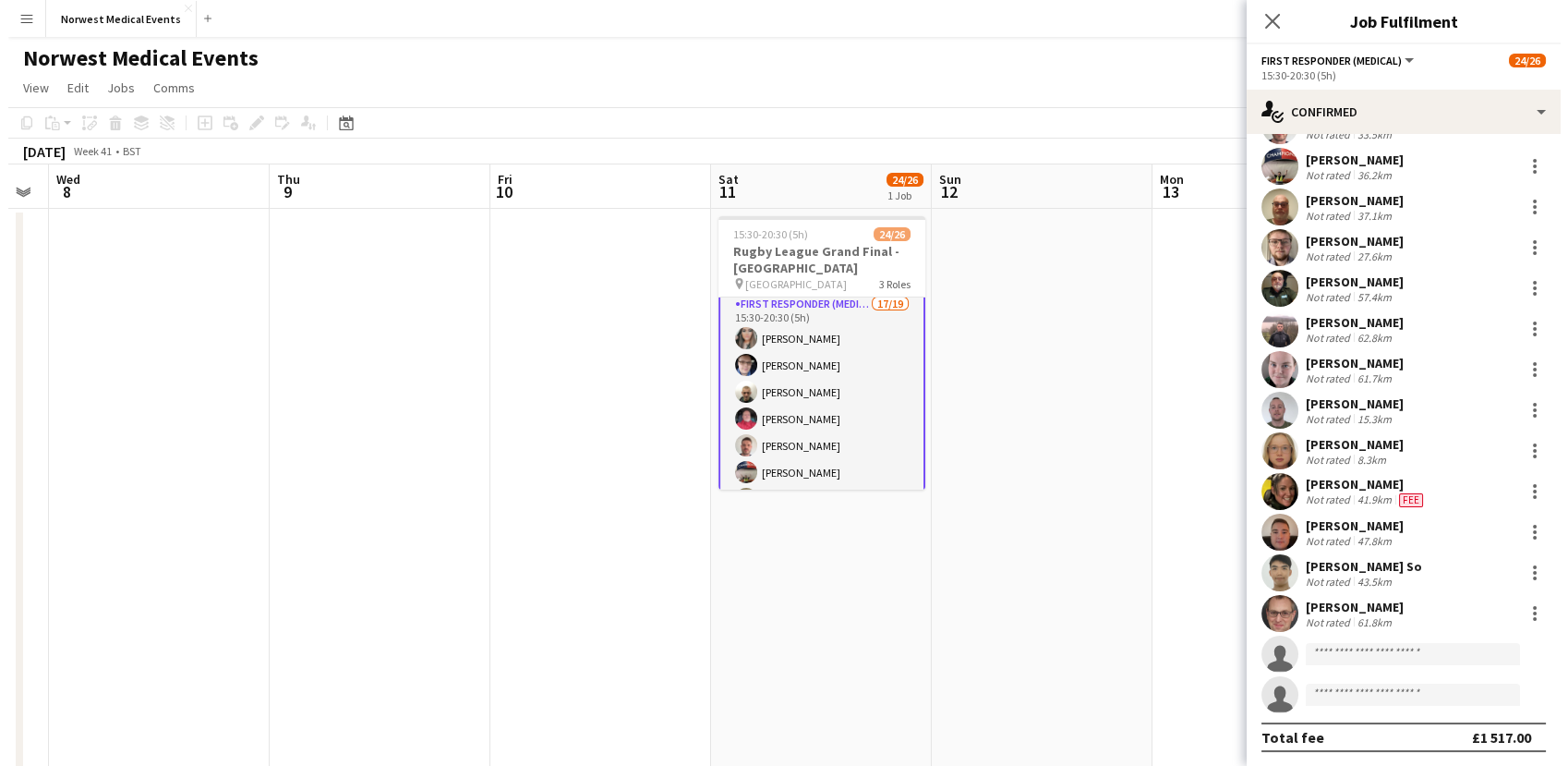
scroll to position [0, 0]
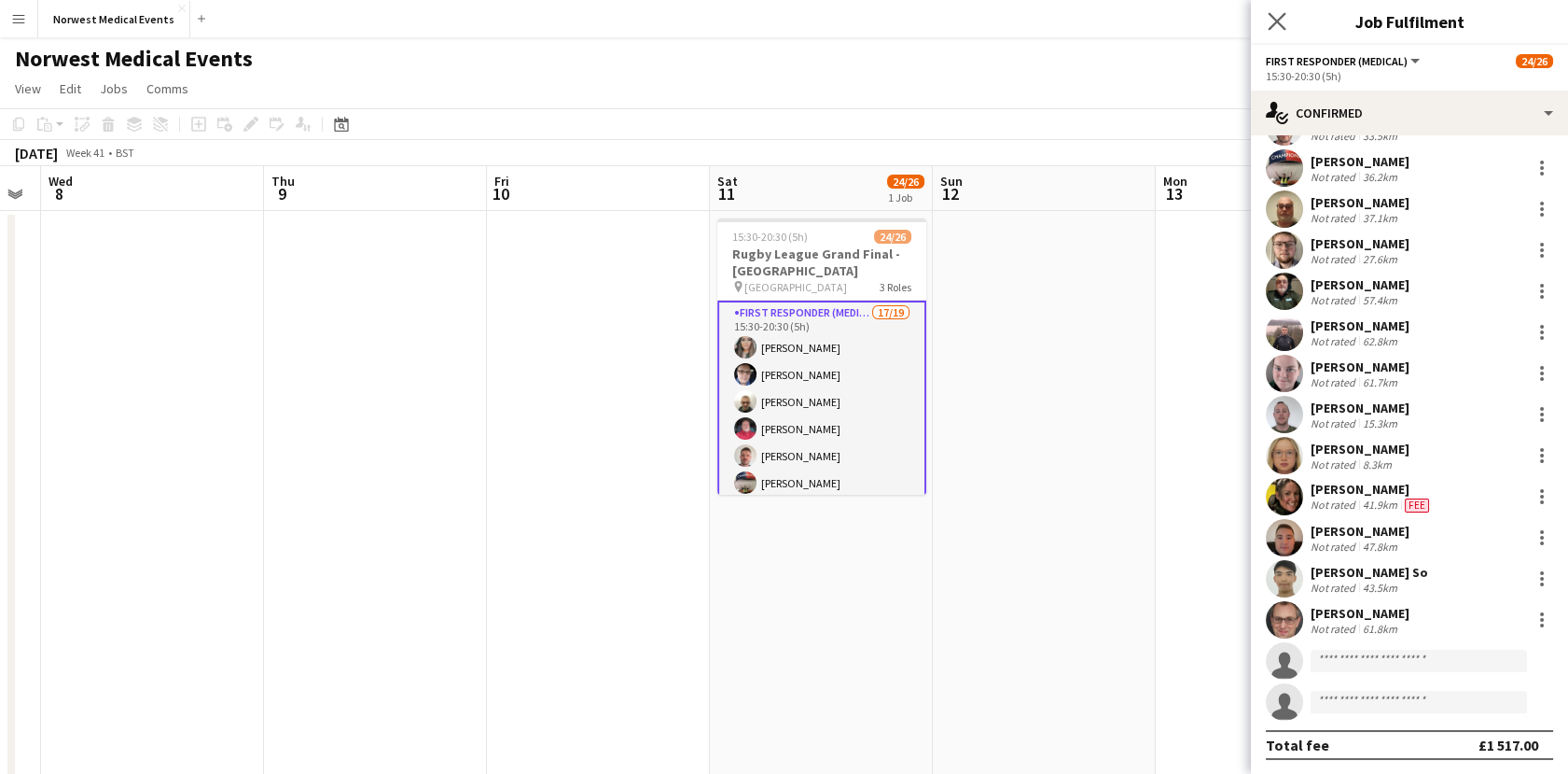
click at [1271, 32] on app-icon "Close pop-in" at bounding box center [1277, 21] width 27 height 27
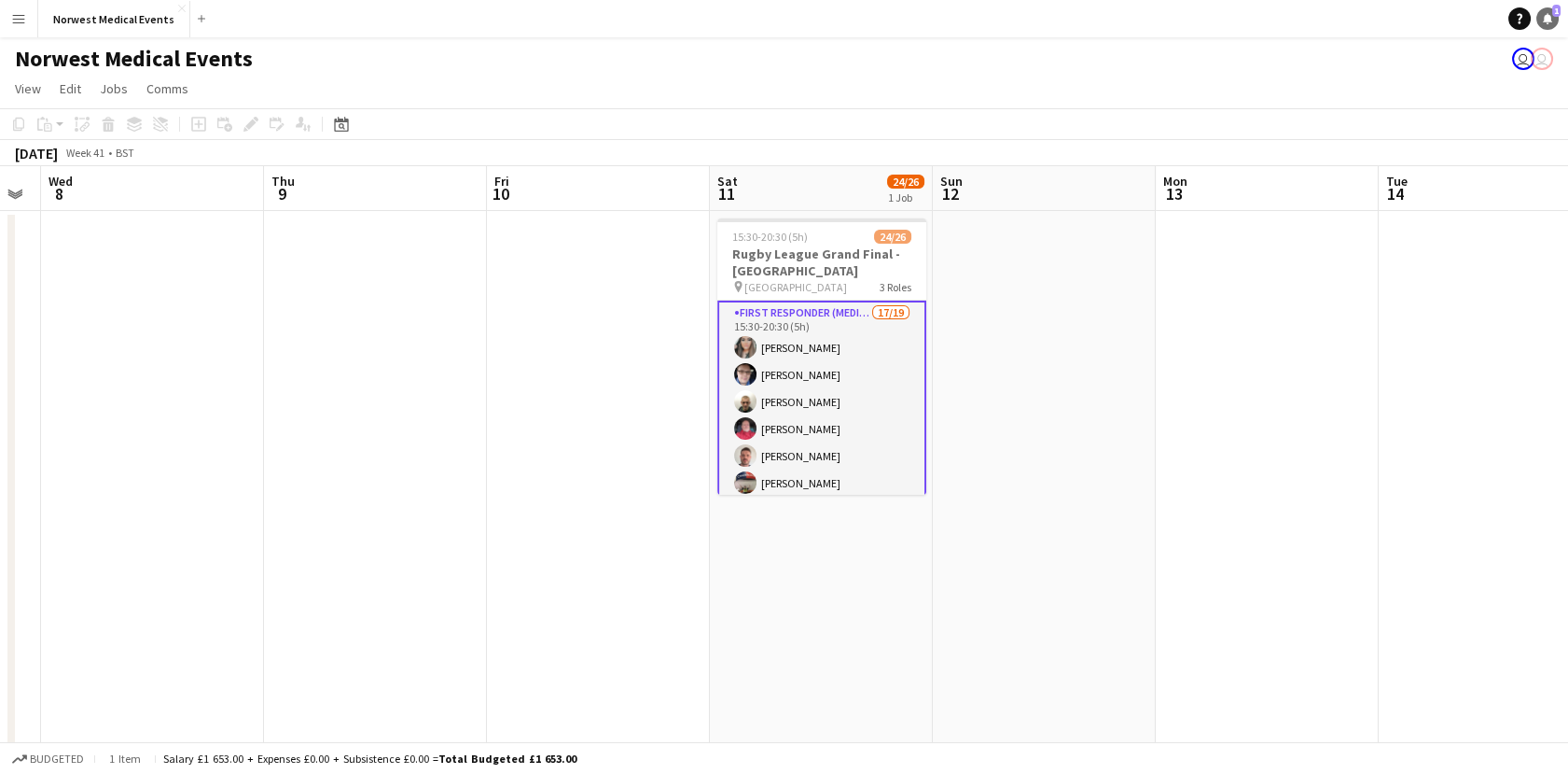
click at [1546, 20] on icon at bounding box center [1547, 17] width 9 height 9
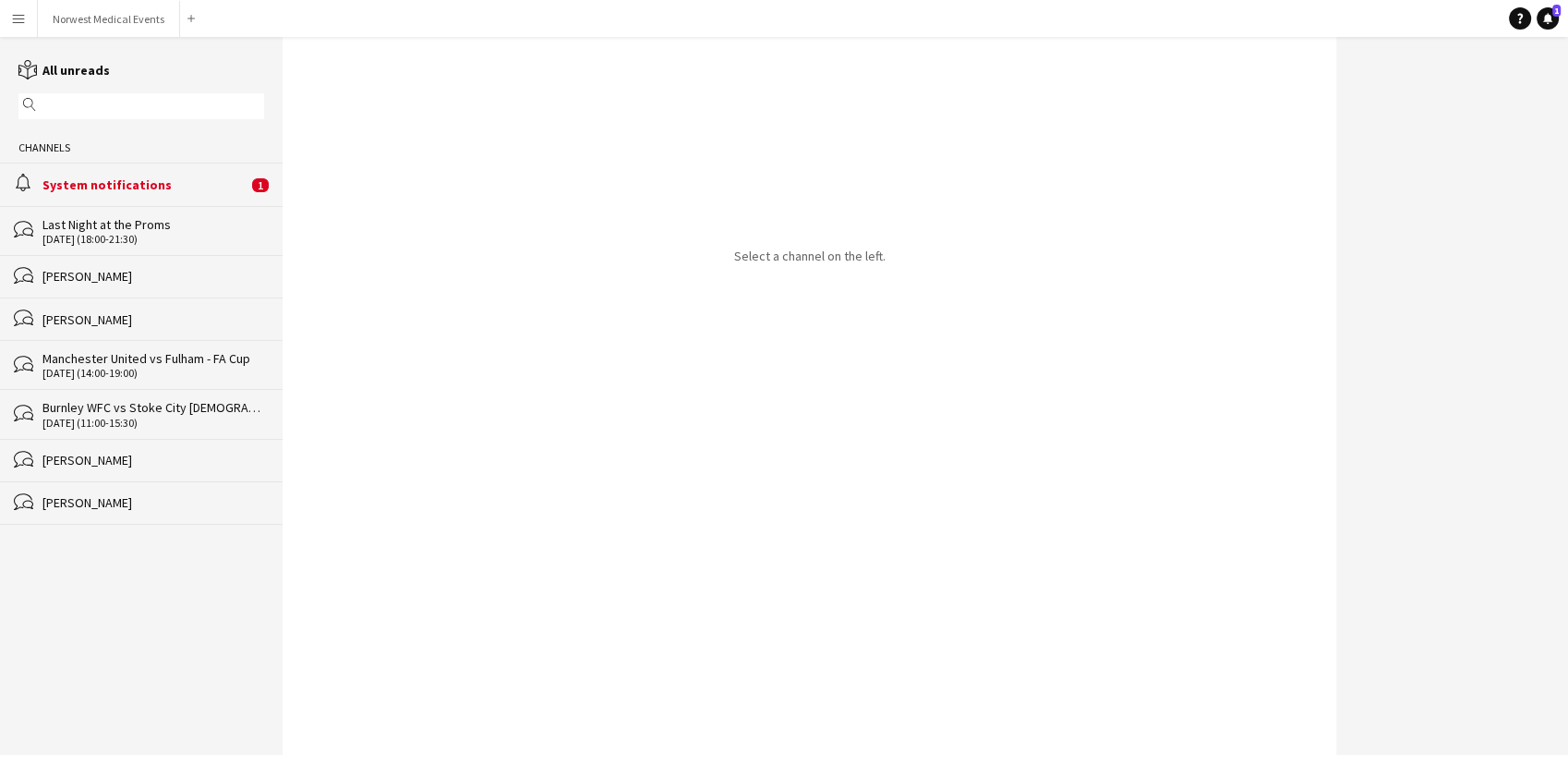
click at [83, 185] on div "System notifications" at bounding box center [144, 185] width 205 height 17
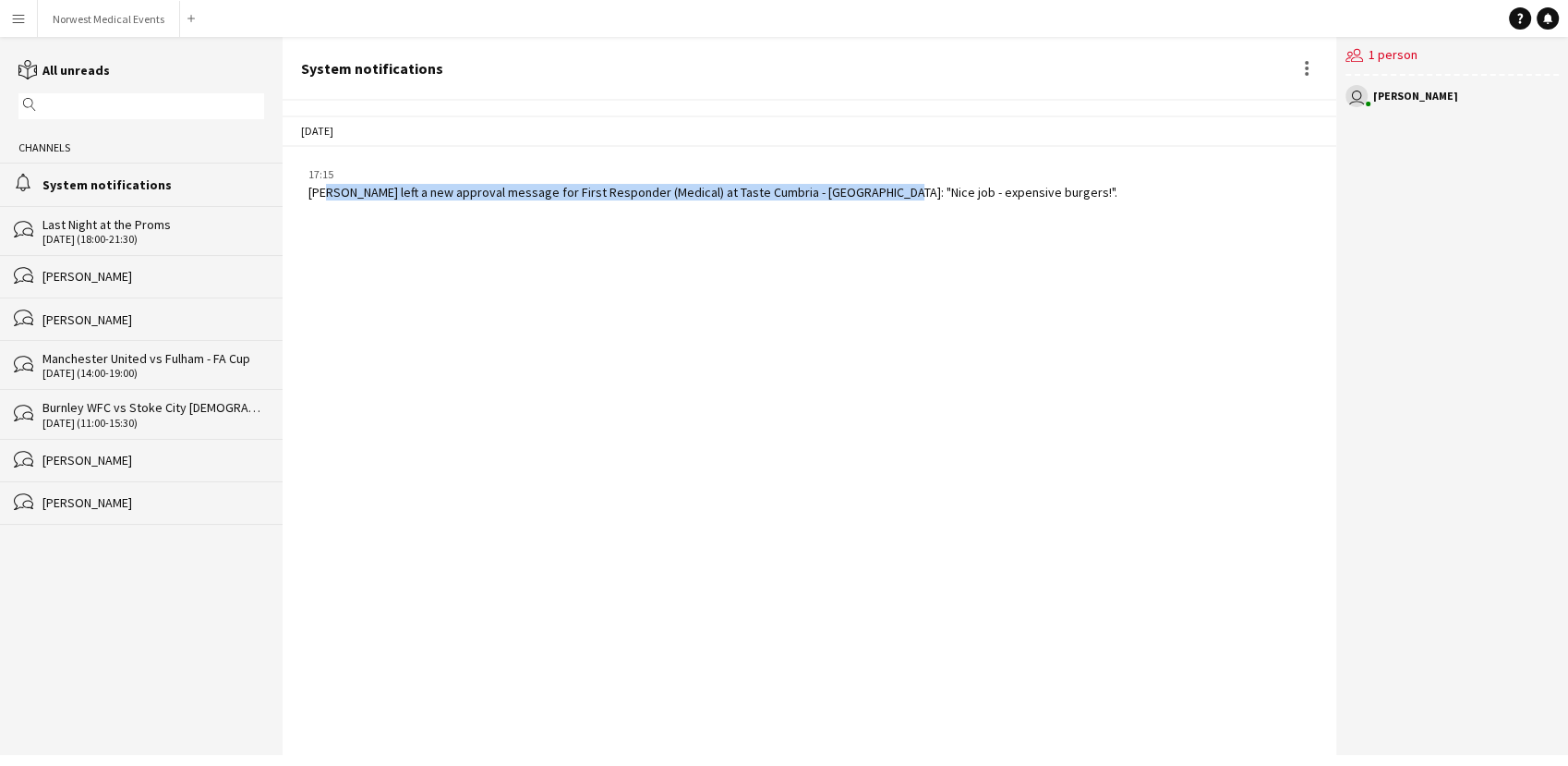
drag, startPoint x: 325, startPoint y: 189, endPoint x: 882, endPoint y: 204, distance: 557.2
click at [882, 204] on app-chat-system-message "17:15 [PERSON_NAME] left a new approval message for First Responder (Medical) a…" at bounding box center [809, 183] width 1054 height 51
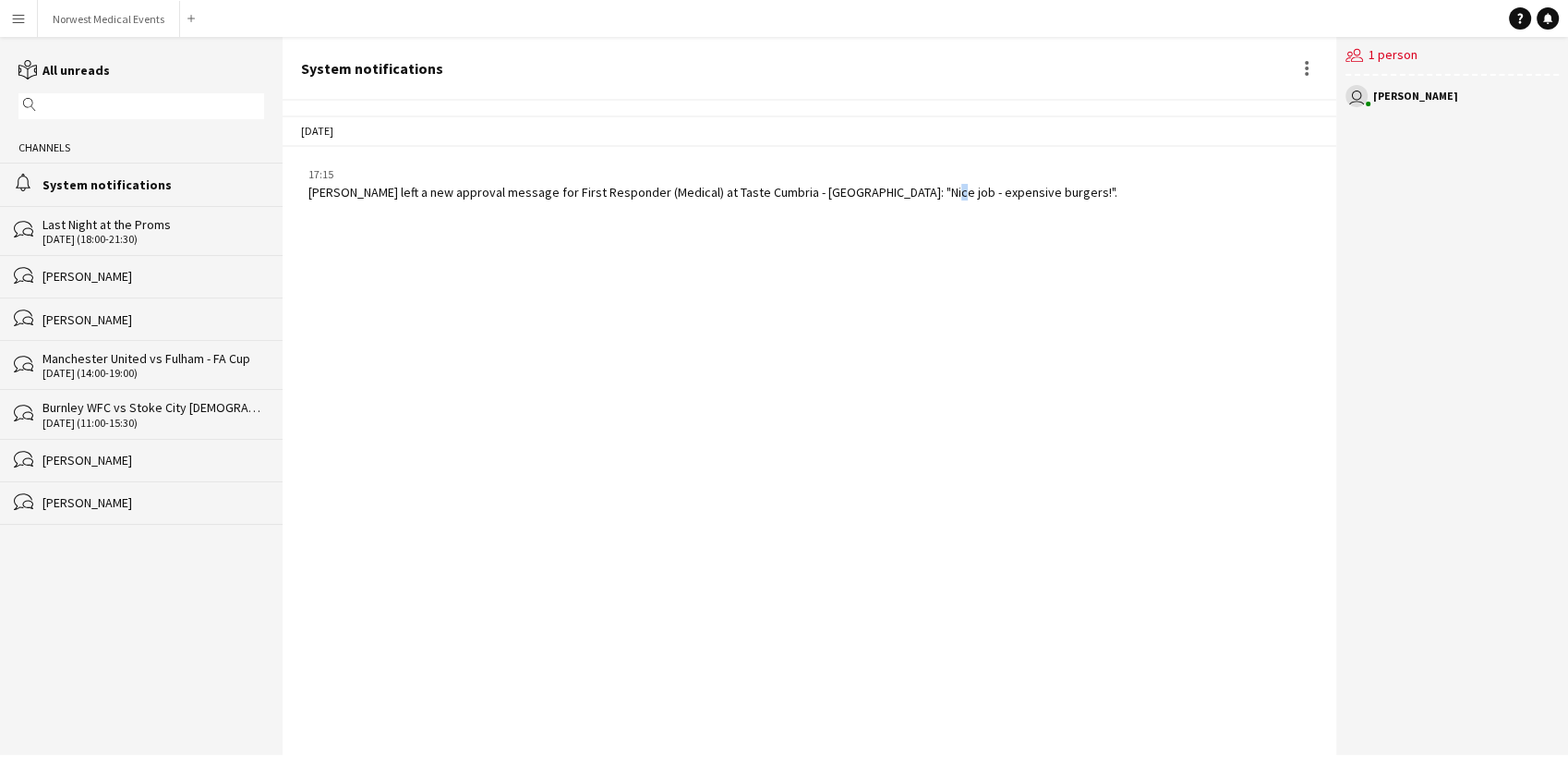
drag, startPoint x: 882, startPoint y: 204, endPoint x: 920, endPoint y: 255, distance: 63.6
click at [920, 255] on div "[DATE] 17:15 [PERSON_NAME] left a new approval message for First Responder (Med…" at bounding box center [809, 428] width 1054 height 654
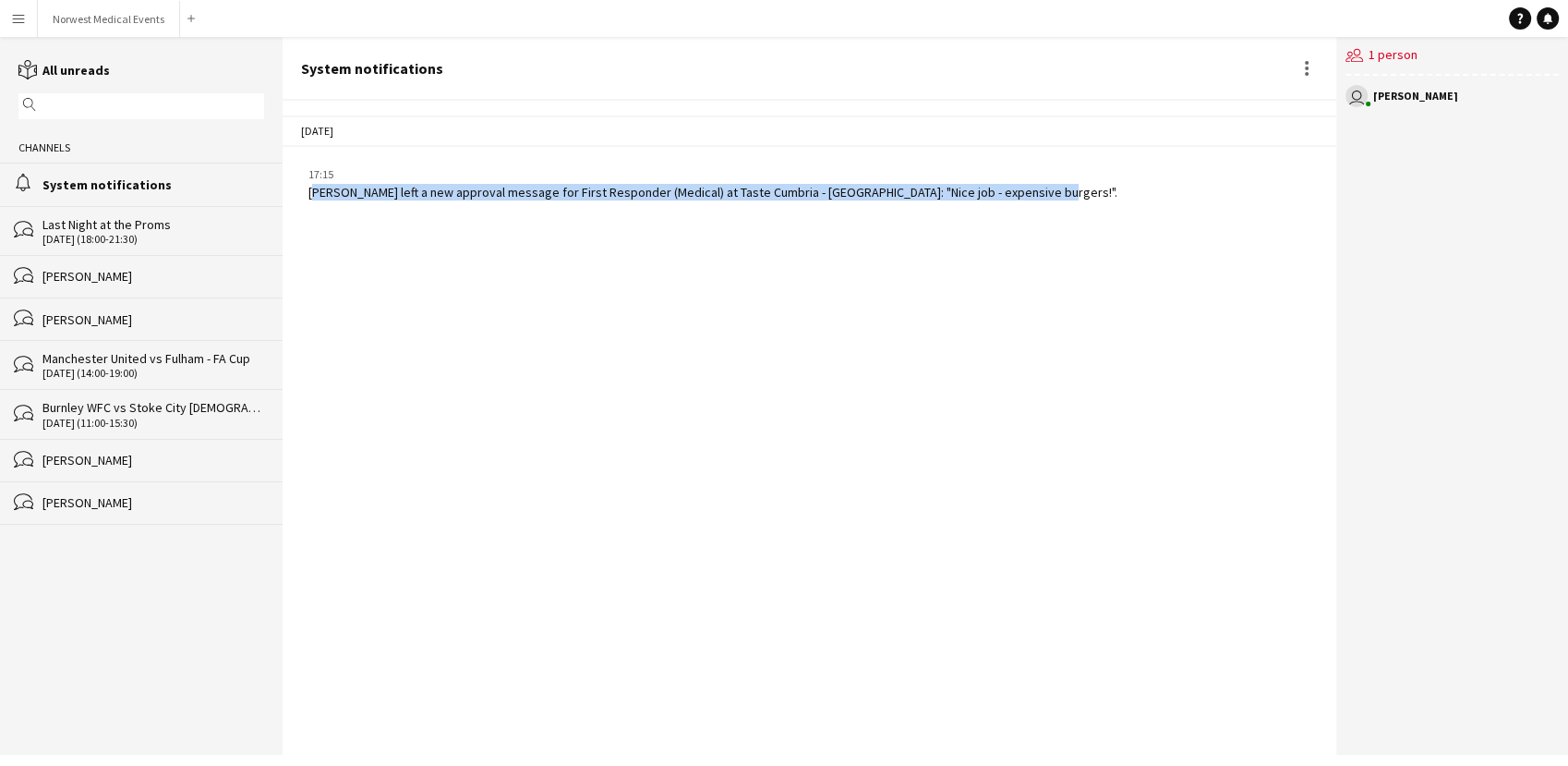
drag, startPoint x: 1068, startPoint y: 191, endPoint x: 309, endPoint y: 191, distance: 759.0
click at [309, 191] on div "17:15 [PERSON_NAME] left a new approval message for First Responder (Medical) a…" at bounding box center [722, 183] width 843 height 34
click at [461, 471] on div "[DATE] 17:15 [PERSON_NAME] left a new approval message for First Responder (Med…" at bounding box center [809, 428] width 1054 height 654
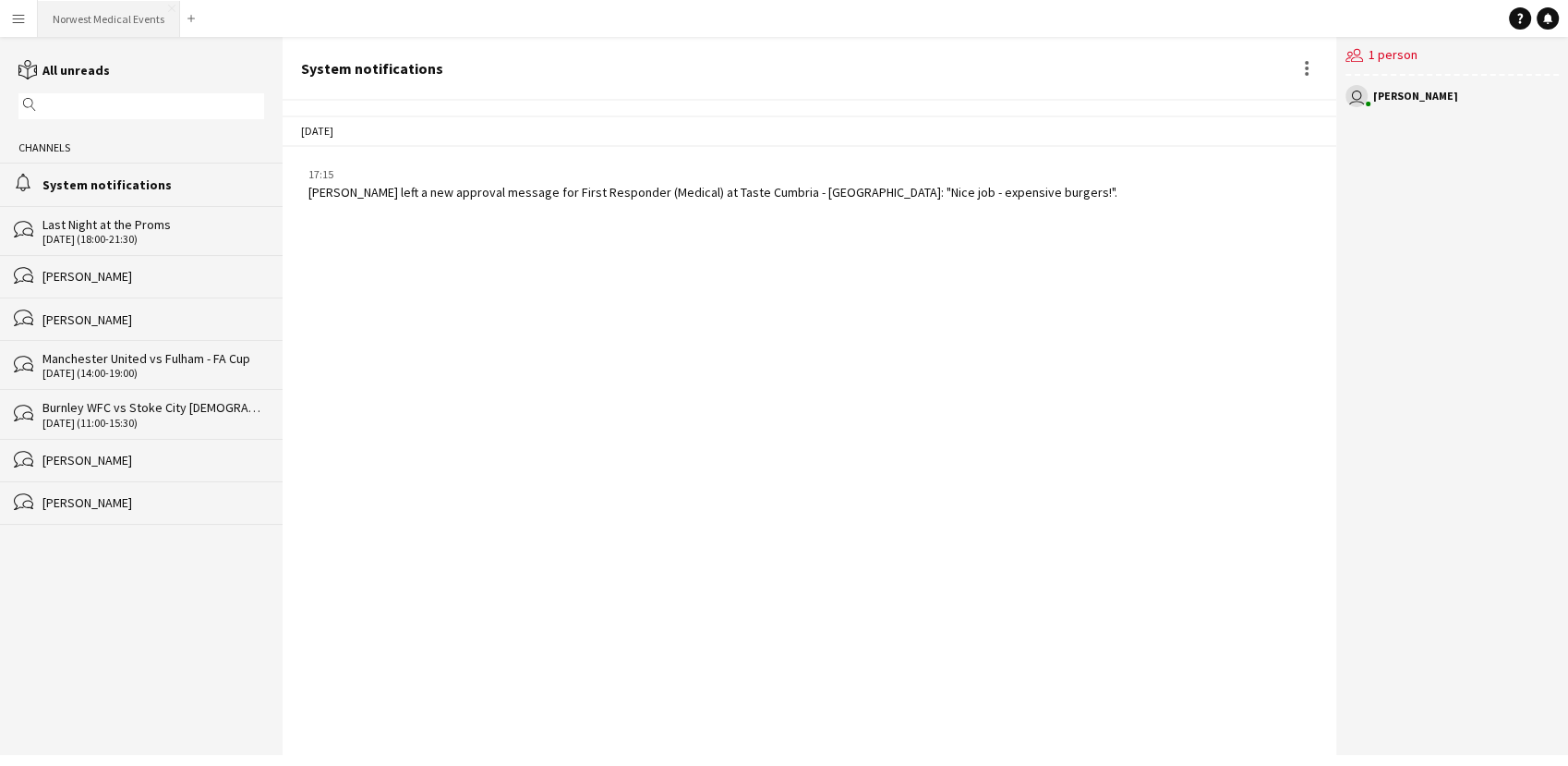
click at [89, 8] on button "Norwest Medical Events Close" at bounding box center [109, 19] width 142 height 36
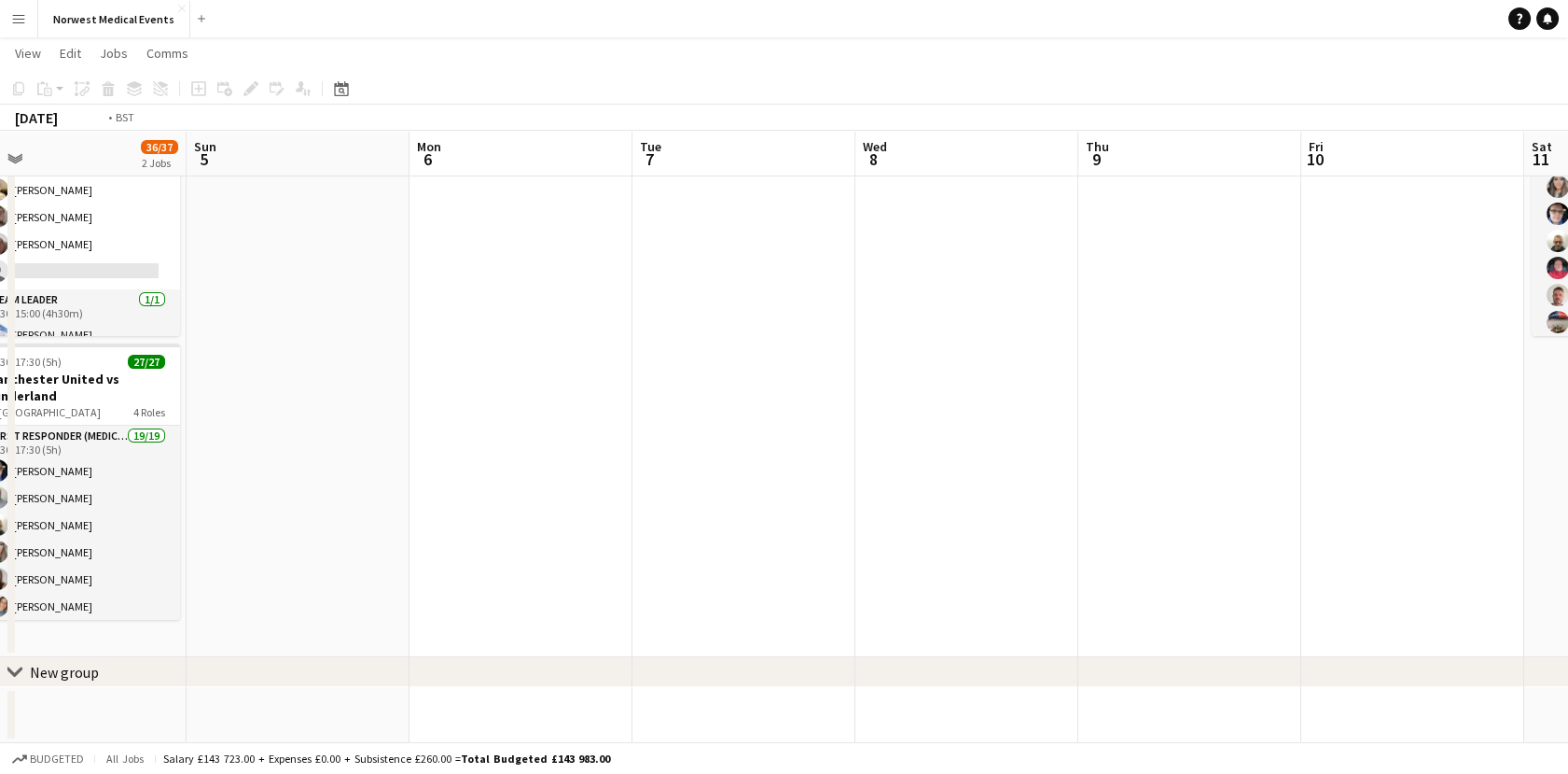
drag, startPoint x: 1075, startPoint y: 392, endPoint x: 187, endPoint y: 464, distance: 890.9
click at [187, 464] on app-calendar-viewport "Tue 30 10/10 1 Job Wed 1 Thu 2 Fri 3 Sat 4 36/37 2 Jobs Sun 5 Mon 6 Tue 7 Wed 8…" at bounding box center [784, 330] width 1568 height 827
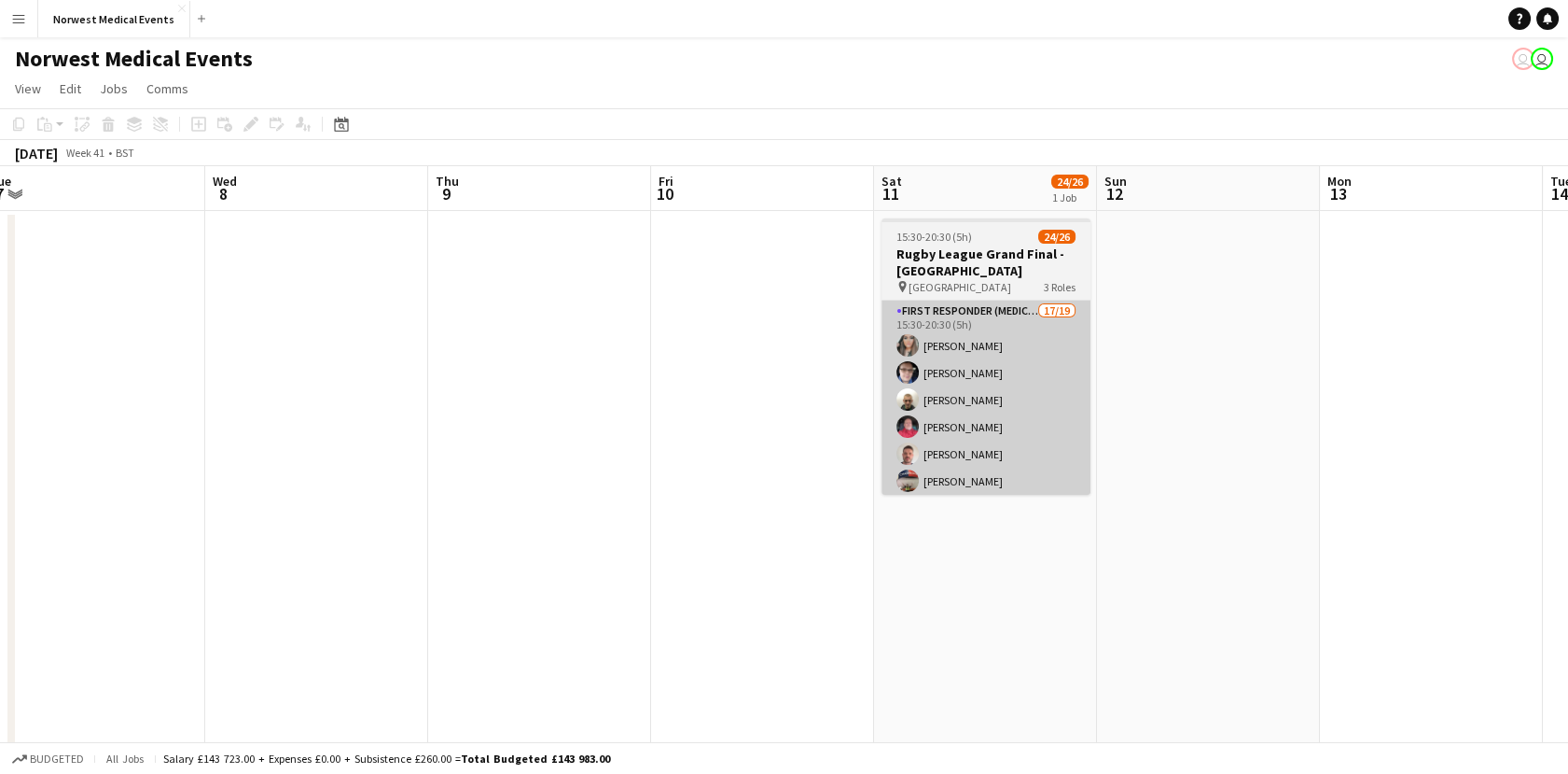
drag, startPoint x: 1179, startPoint y: 591, endPoint x: 1023, endPoint y: 329, distance: 304.9
click at [992, 556] on app-calendar-viewport "Sat 4 36/37 2 Jobs Sun 5 Mon 6 Tue 7 Wed 8 Thu 9 Fri 10 Sat 11 24/26 1 Job Sun …" at bounding box center [784, 533] width 1568 height 735
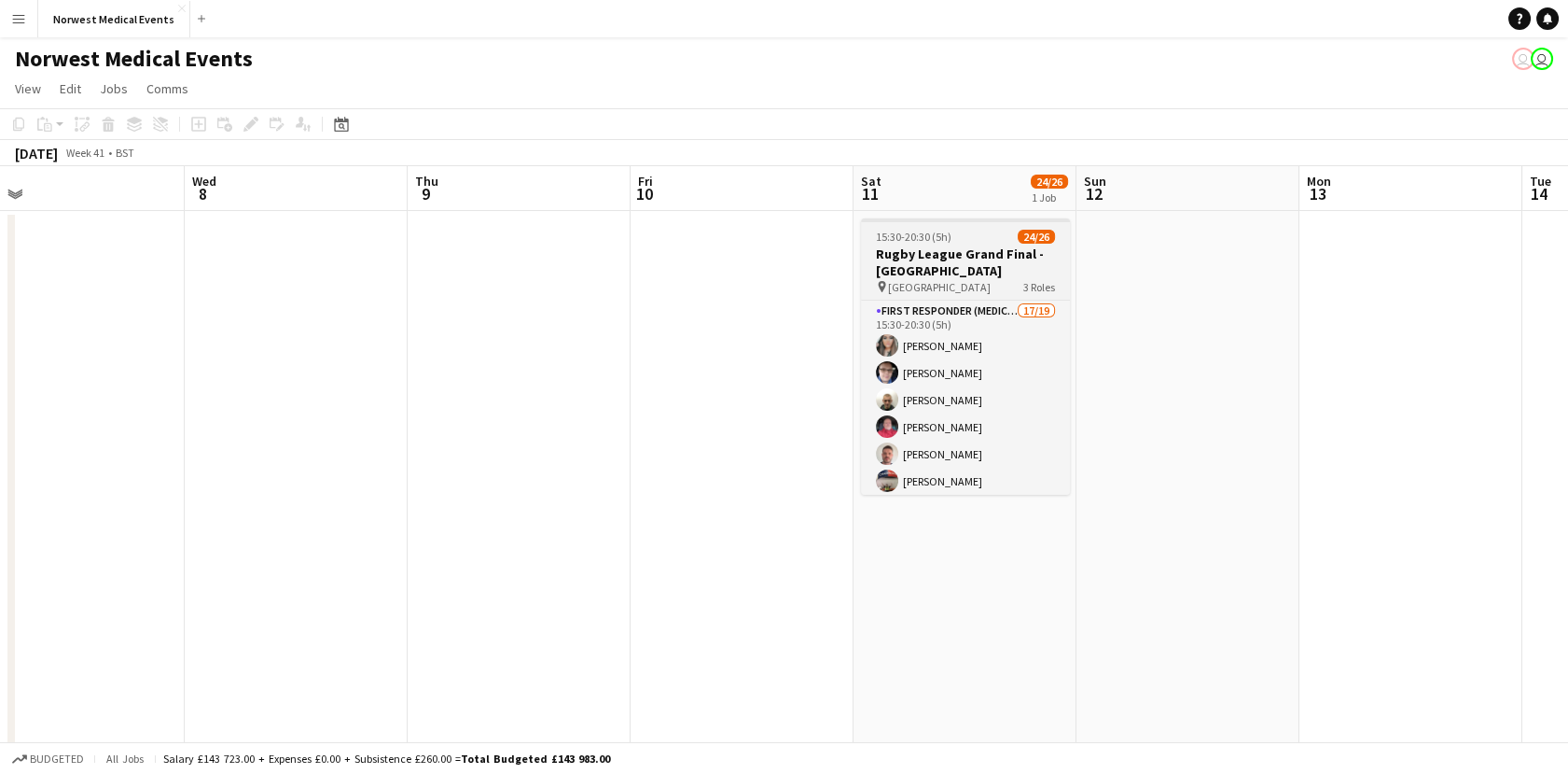
click at [1022, 275] on h3 "Rugby League Grand Final - [GEOGRAPHIC_DATA]" at bounding box center [965, 263] width 209 height 34
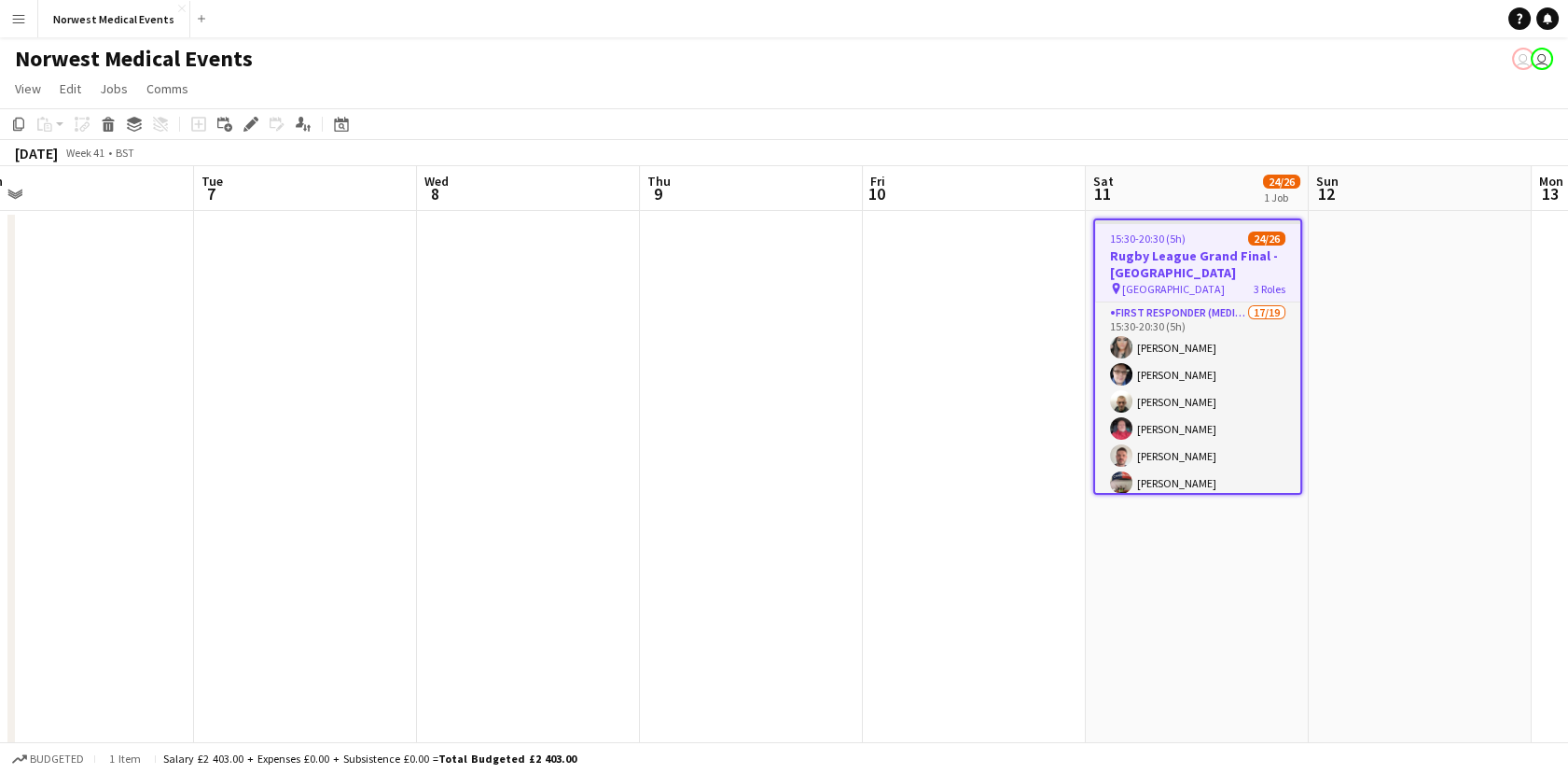
drag, startPoint x: 560, startPoint y: 482, endPoint x: 1896, endPoint y: 511, distance: 1336.3
click at [1568, 511] on html "Menu Boards Boards Boards All jobs Status Workforce Workforce My Workforce Recr…" at bounding box center [784, 466] width 1568 height 934
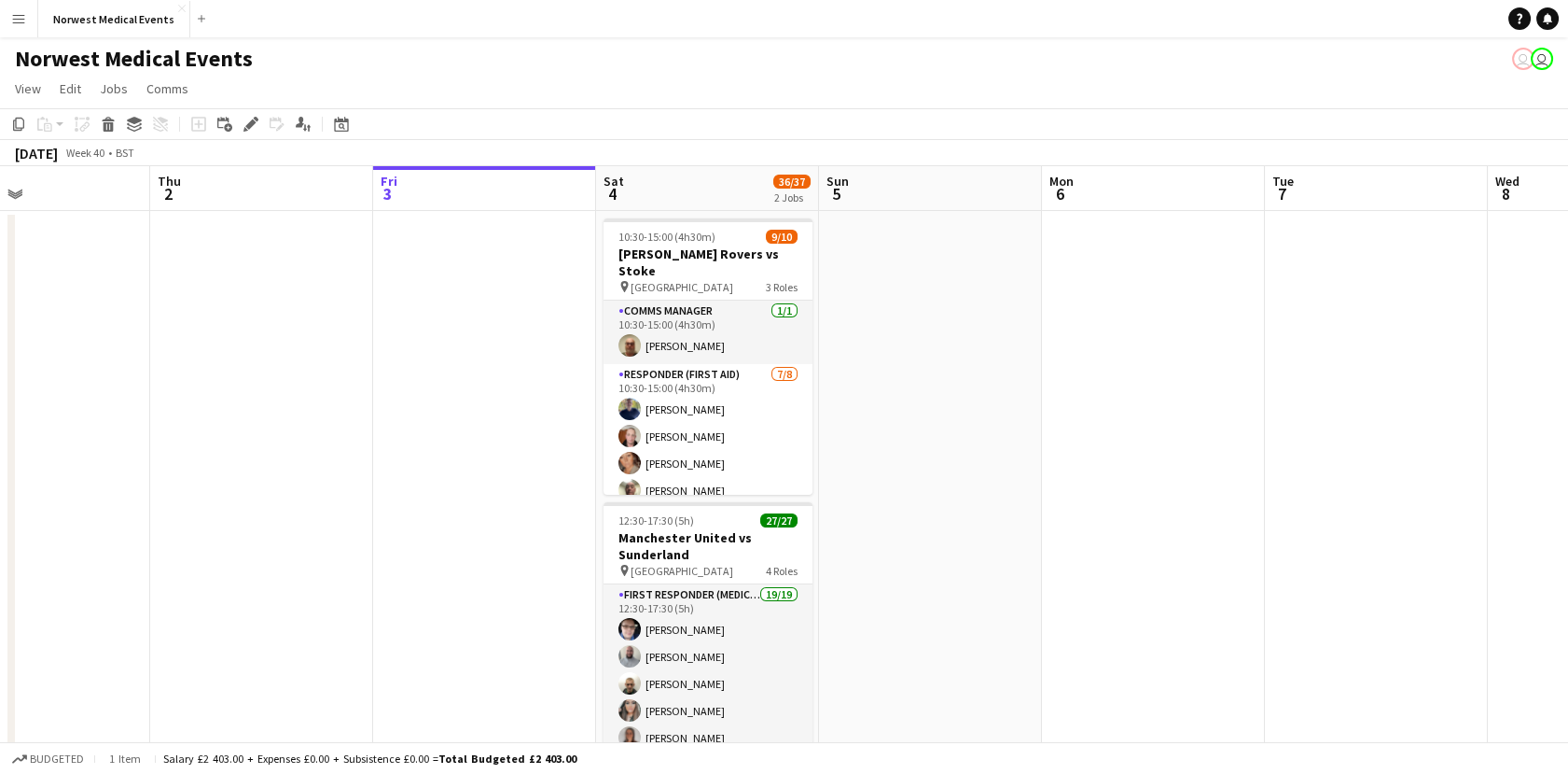
scroll to position [0, 519]
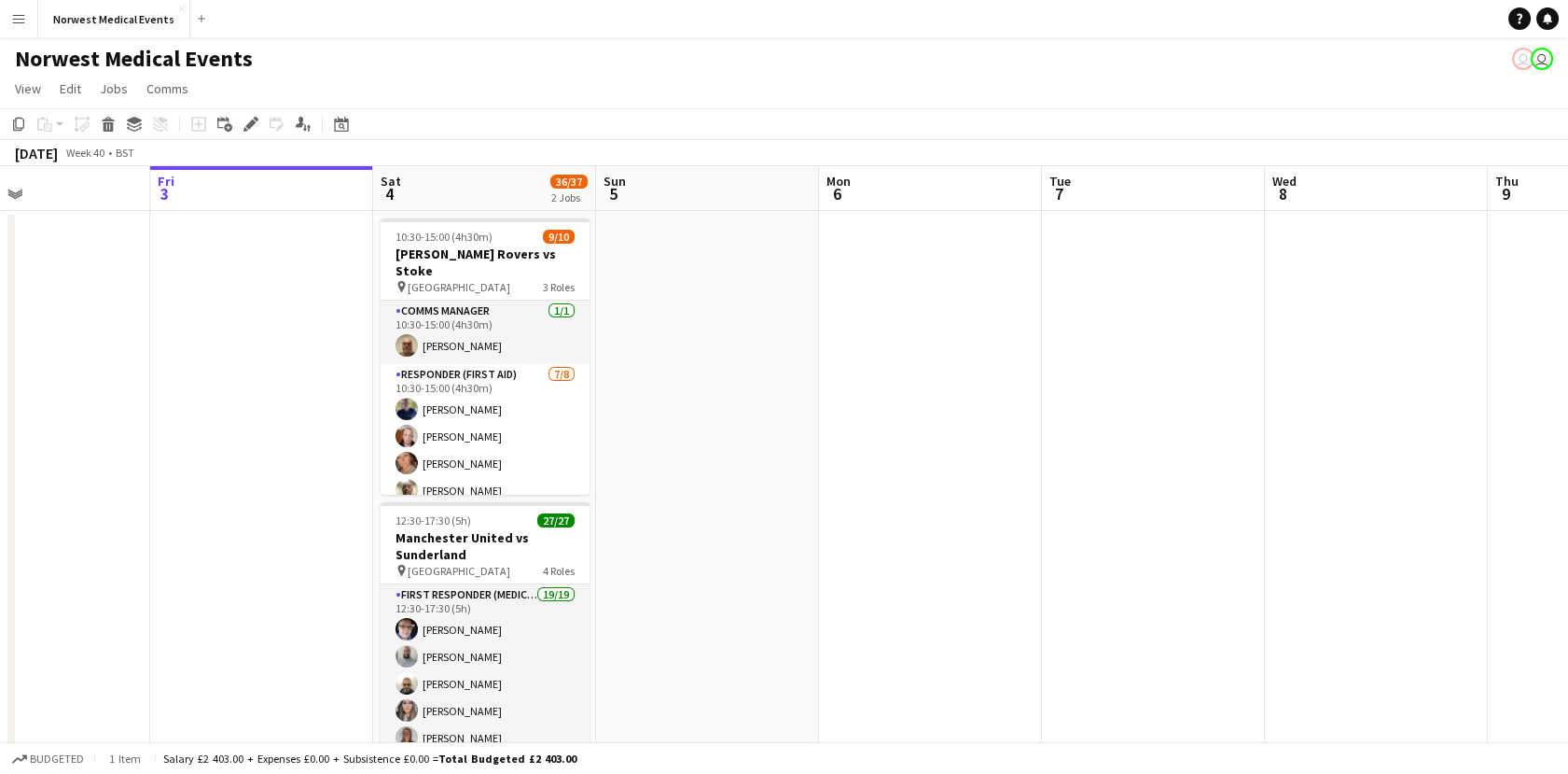
drag, startPoint x: 1512, startPoint y: 517, endPoint x: 1812, endPoint y: 517, distance: 300.0
click at [1568, 517] on html "Menu Boards Boards Boards All jobs Status Workforce Workforce My Workforce Recr…" at bounding box center [784, 466] width 1568 height 934
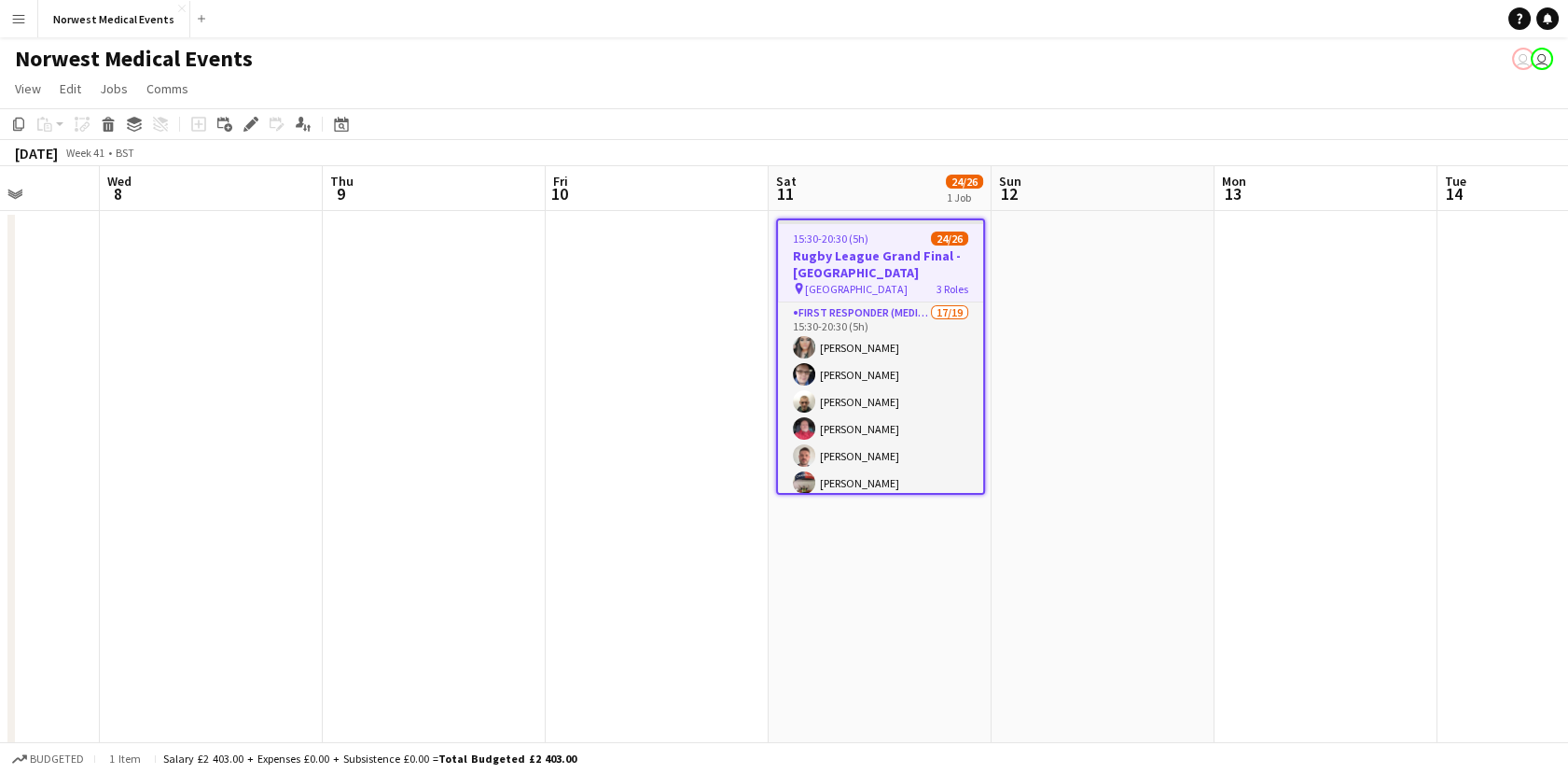
drag, startPoint x: 1107, startPoint y: 551, endPoint x: 21, endPoint y: 573, distance: 1086.2
click at [21, 573] on app-calendar-viewport "Sat 4 36/37 2 Jobs Sun 5 Mon 6 Tue 7 Wed 8 Thu 9 Fri 10 Sat 11 24/26 1 Job Sun …" at bounding box center [784, 533] width 1568 height 735
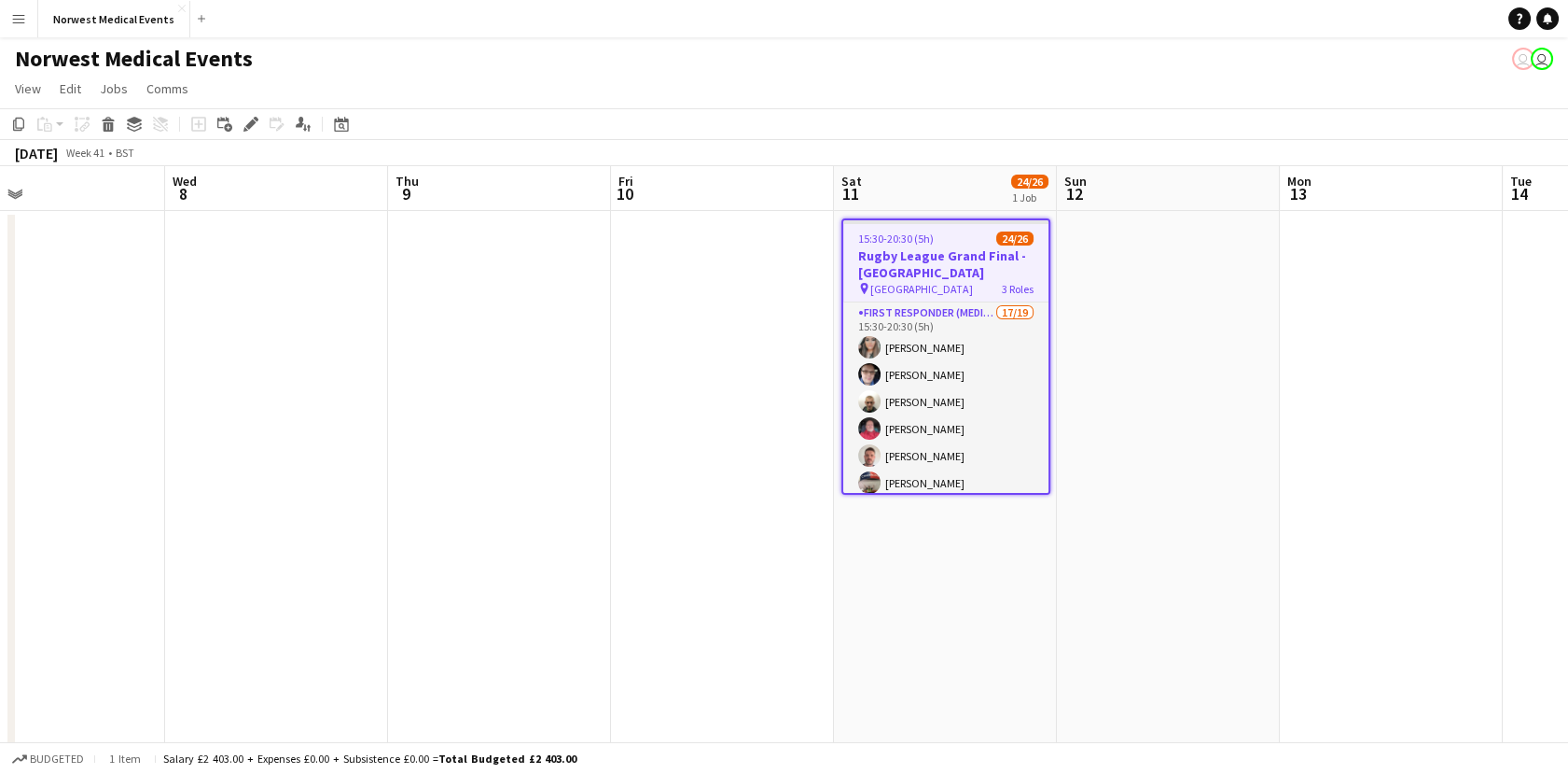
drag, startPoint x: 1123, startPoint y: 543, endPoint x: -5, endPoint y: 523, distance: 1128.2
click at [0, 523] on html "Menu Boards Boards Boards All jobs Status Workforce Workforce My Workforce Recr…" at bounding box center [784, 466] width 1568 height 934
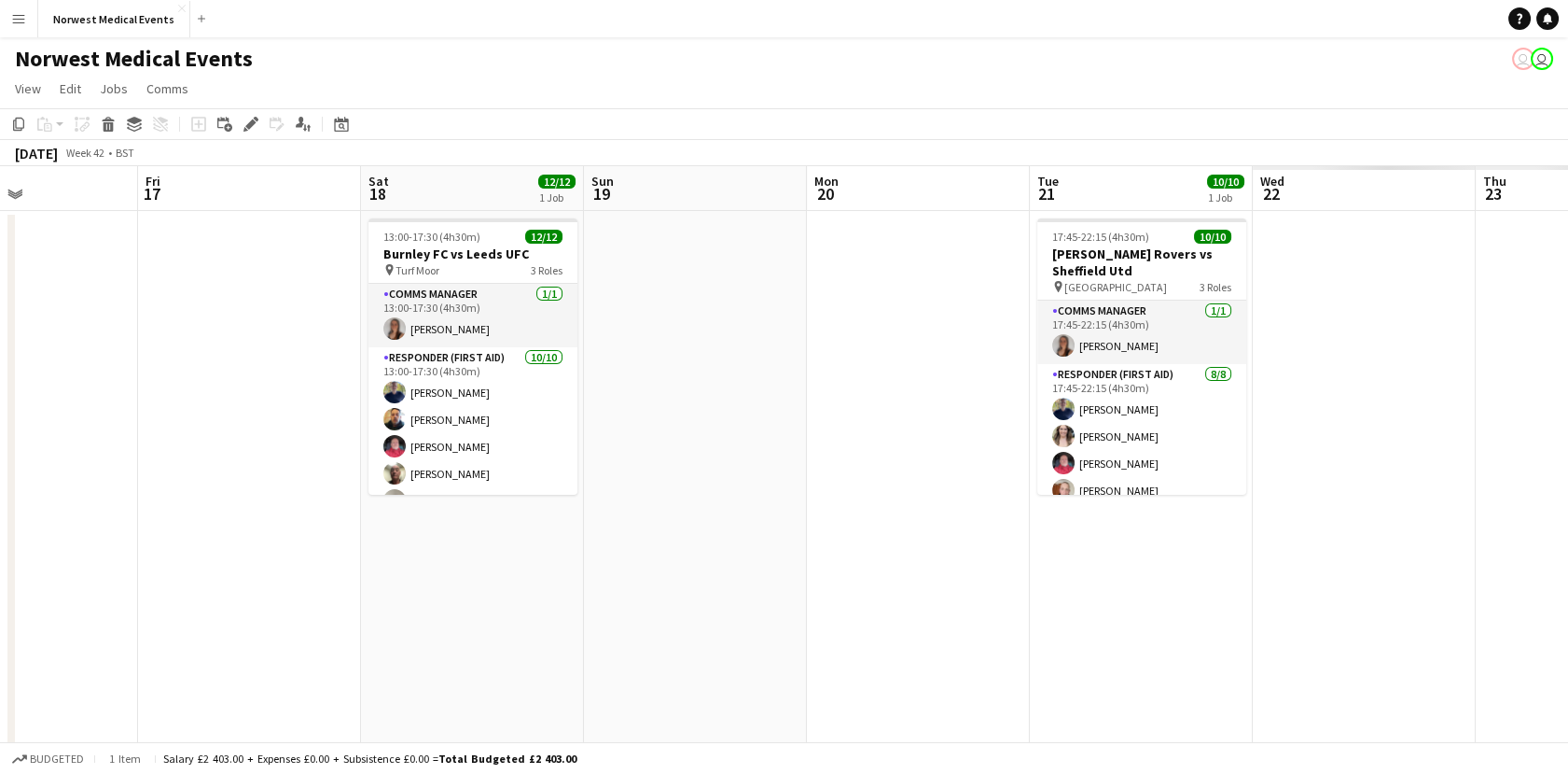
drag, startPoint x: 873, startPoint y: 474, endPoint x: 248, endPoint y: 474, distance: 625.0
click at [248, 474] on app-calendar-viewport "Mon 13 Tue 14 Wed 15 Thu 16 Fri 17 Sat 18 12/12 1 Job Sun 19 Mon 20 Tue 21 10/1…" at bounding box center [784, 533] width 1568 height 735
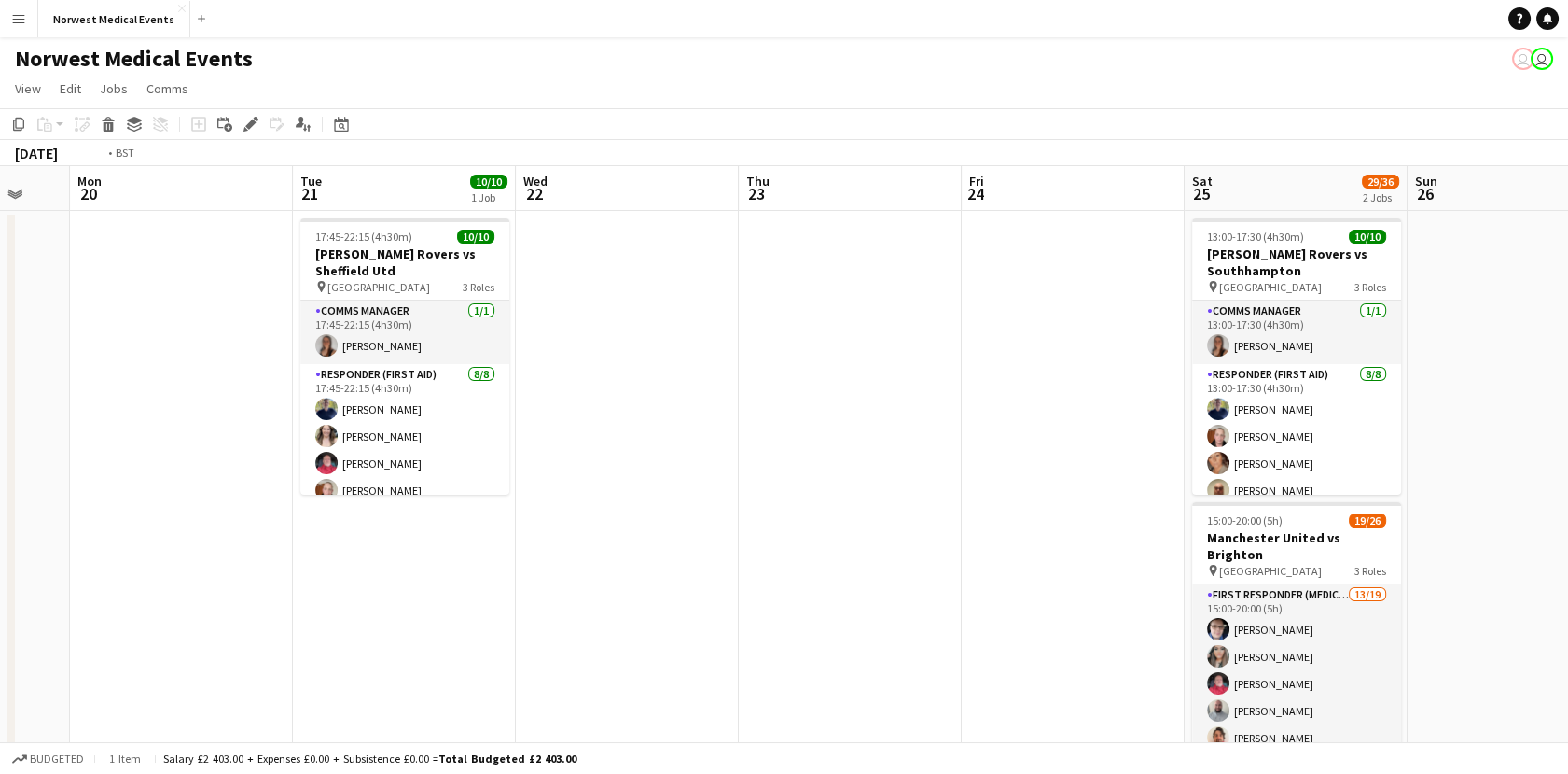
scroll to position [0, 702]
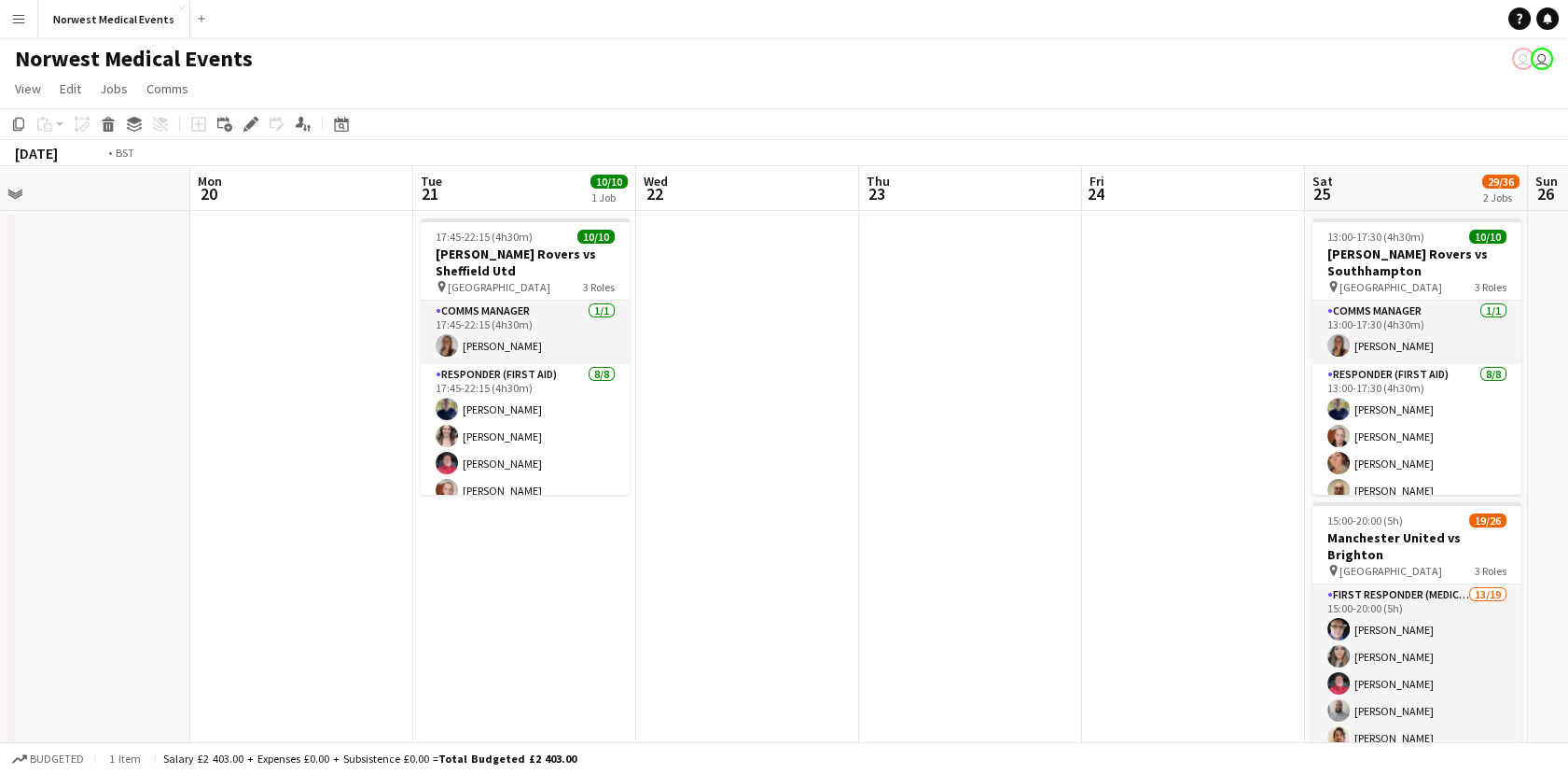
drag, startPoint x: 1108, startPoint y: 529, endPoint x: -5, endPoint y: 520, distance: 1113.0
click at [0, 520] on html "Menu Boards Boards Boards All jobs Status Workforce Workforce My Workforce Recr…" at bounding box center [784, 466] width 1568 height 934
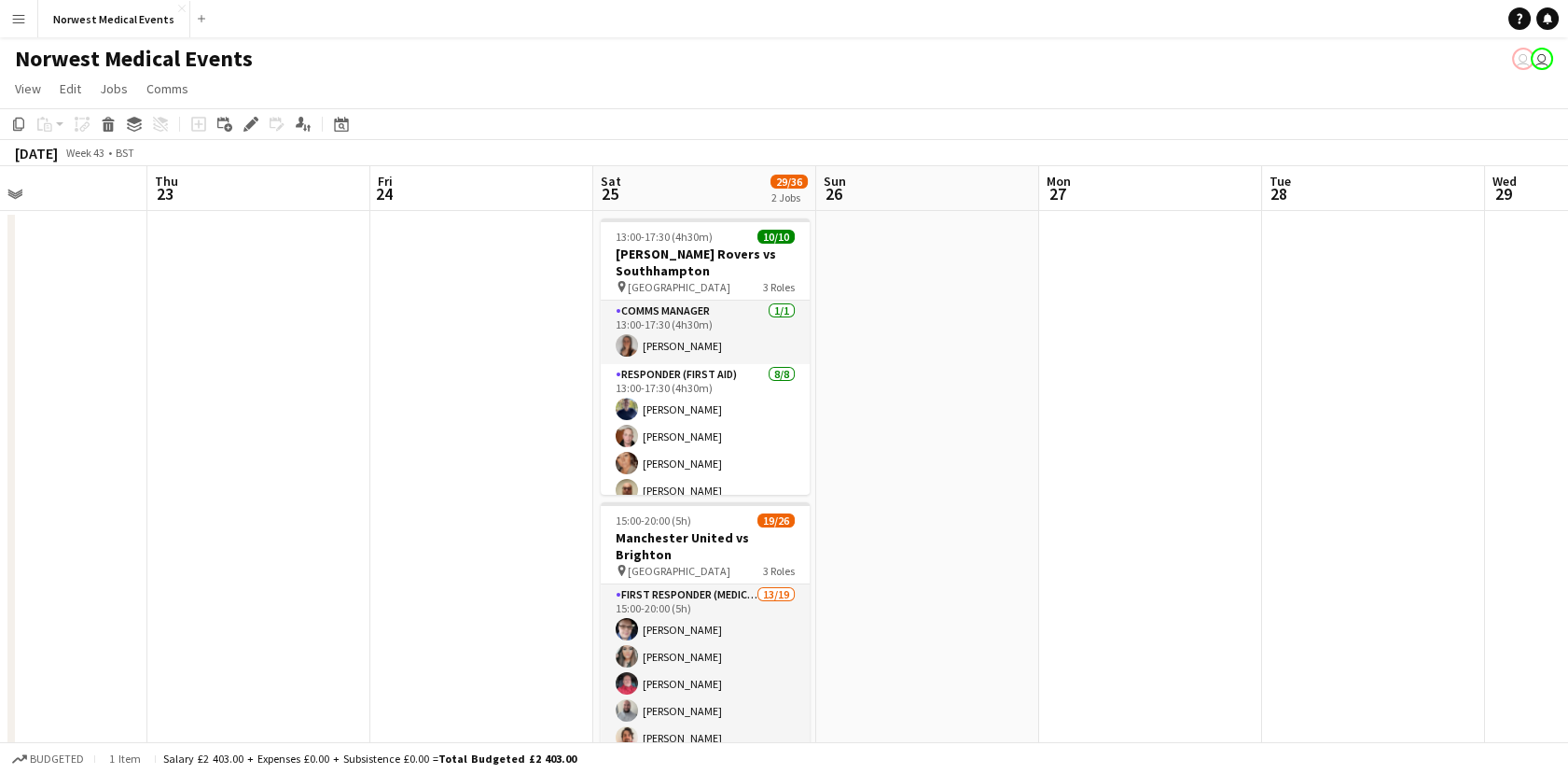
drag, startPoint x: 826, startPoint y: 451, endPoint x: 2, endPoint y: 451, distance: 824.0
click at [0, 456] on html "Menu Boards Boards Boards All jobs Status Workforce Workforce My Workforce Recr…" at bounding box center [784, 466] width 1568 height 934
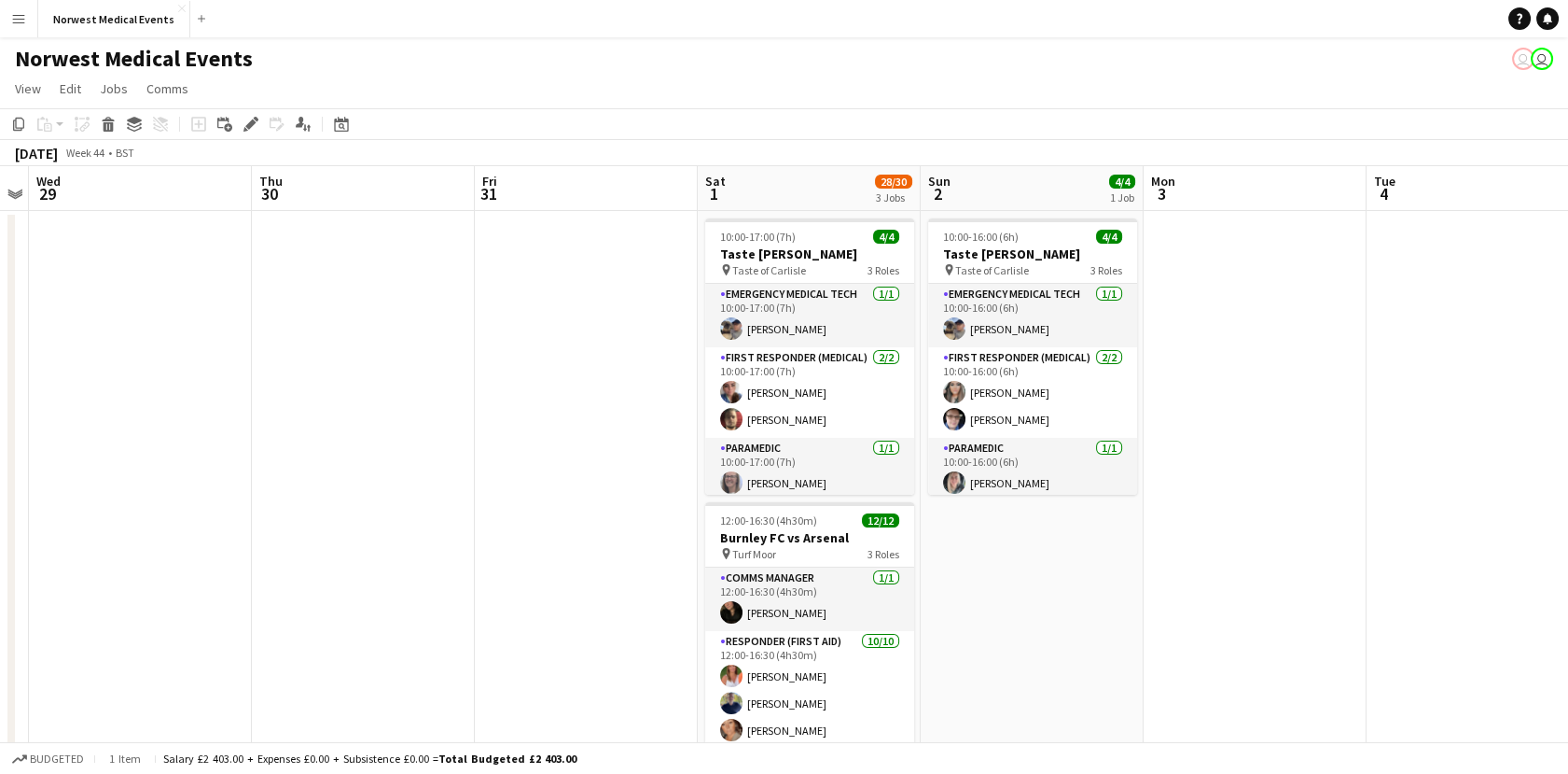
scroll to position [0, 808]
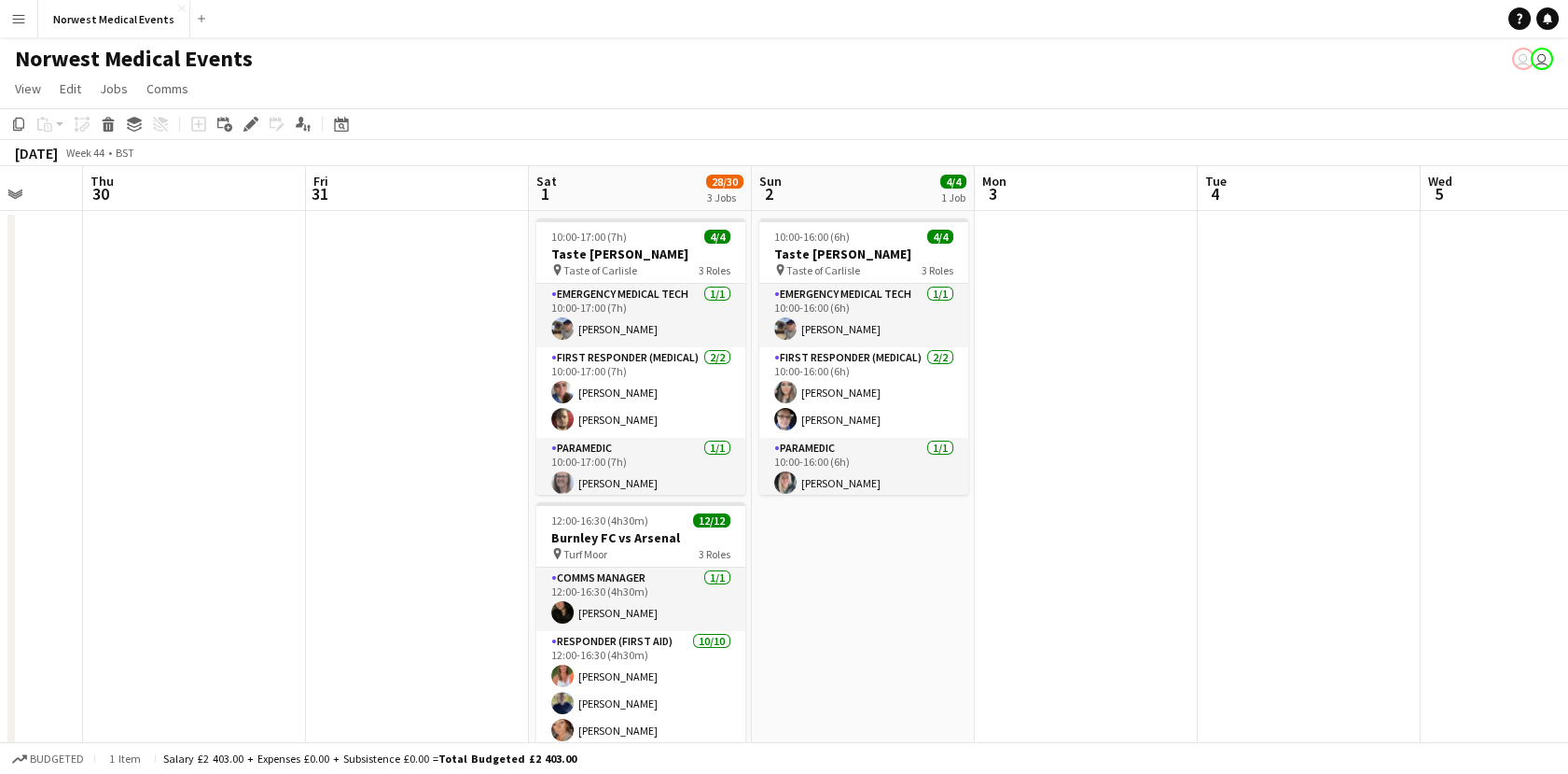
drag, startPoint x: 1036, startPoint y: 464, endPoint x: 382, endPoint y: 464, distance: 654.0
click at [382, 464] on app-calendar-viewport "Sun 26 Mon 27 Tue 28 Wed 29 Thu 30 Fri 31 Sat 1 28/30 3 Jobs Sun 2 4/4 1 Job Mo…" at bounding box center [784, 675] width 1568 height 1020
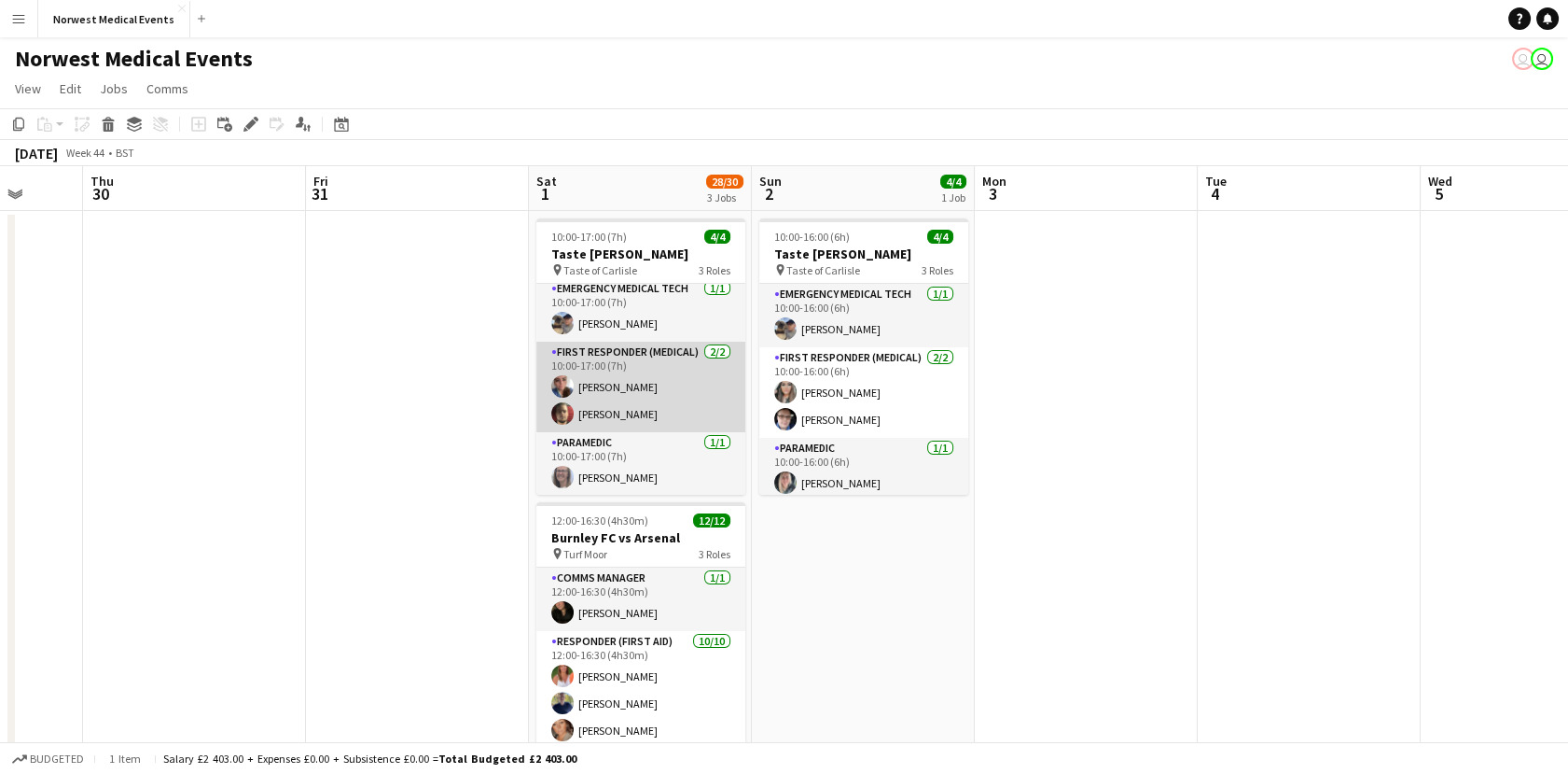
scroll to position [7, 0]
